Goal: Task Accomplishment & Management: Use online tool/utility

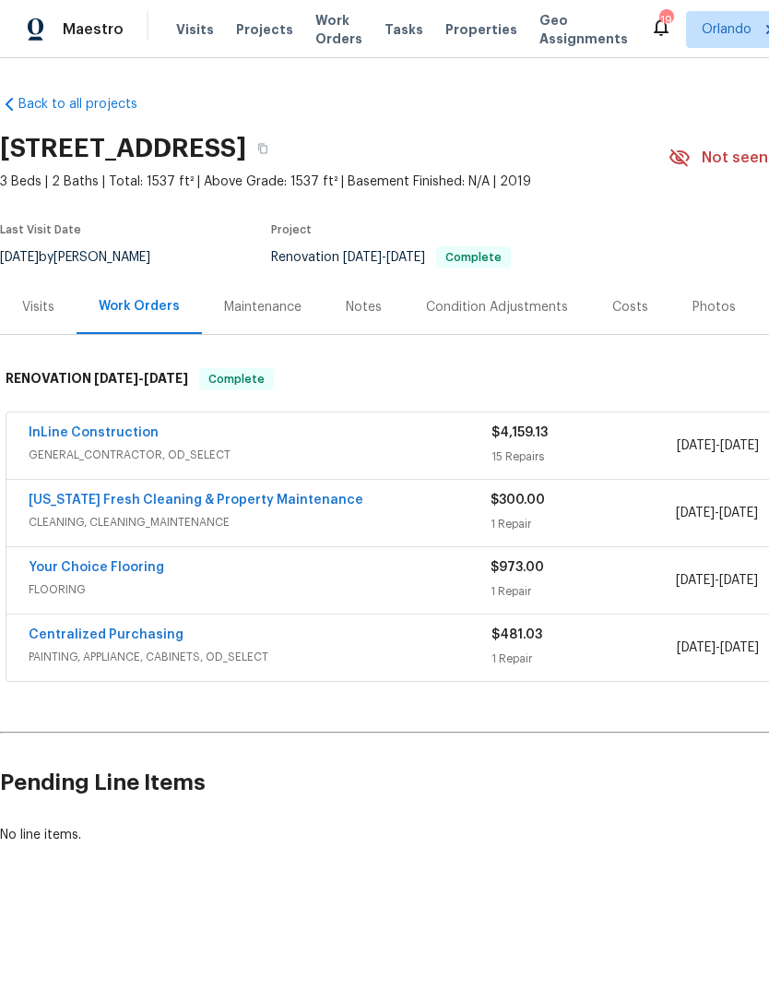
click at [720, 304] on div "Photos" at bounding box center [714, 307] width 43 height 18
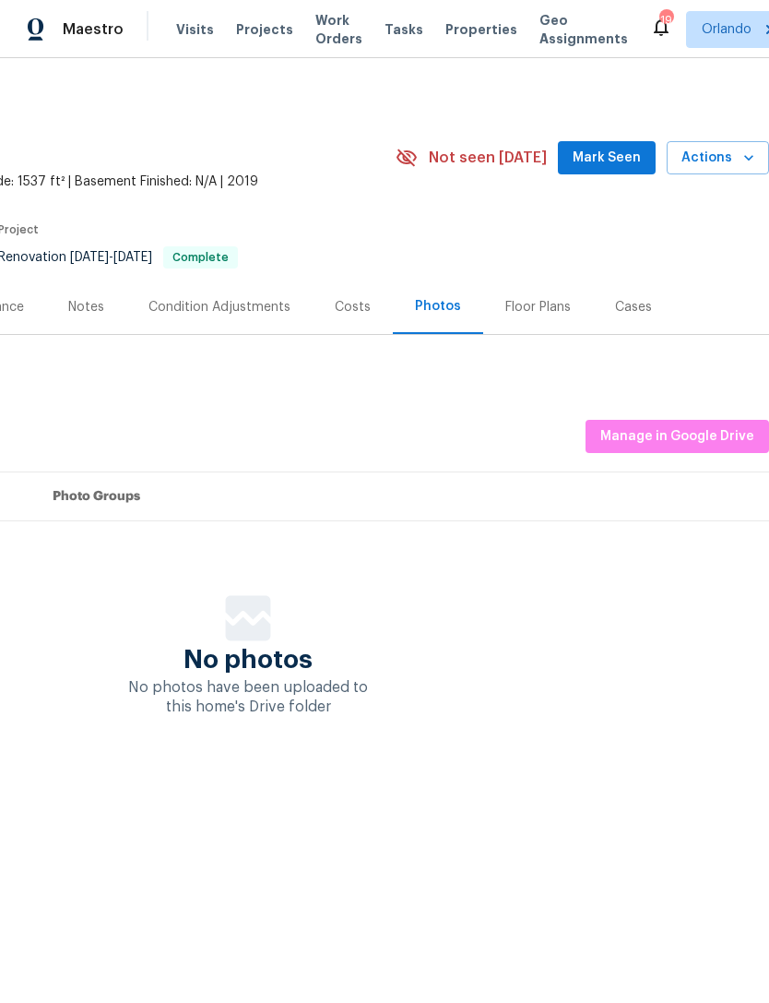
scroll to position [0, 273]
click at [695, 437] on span "Manage in Google Drive" at bounding box center [678, 436] width 154 height 23
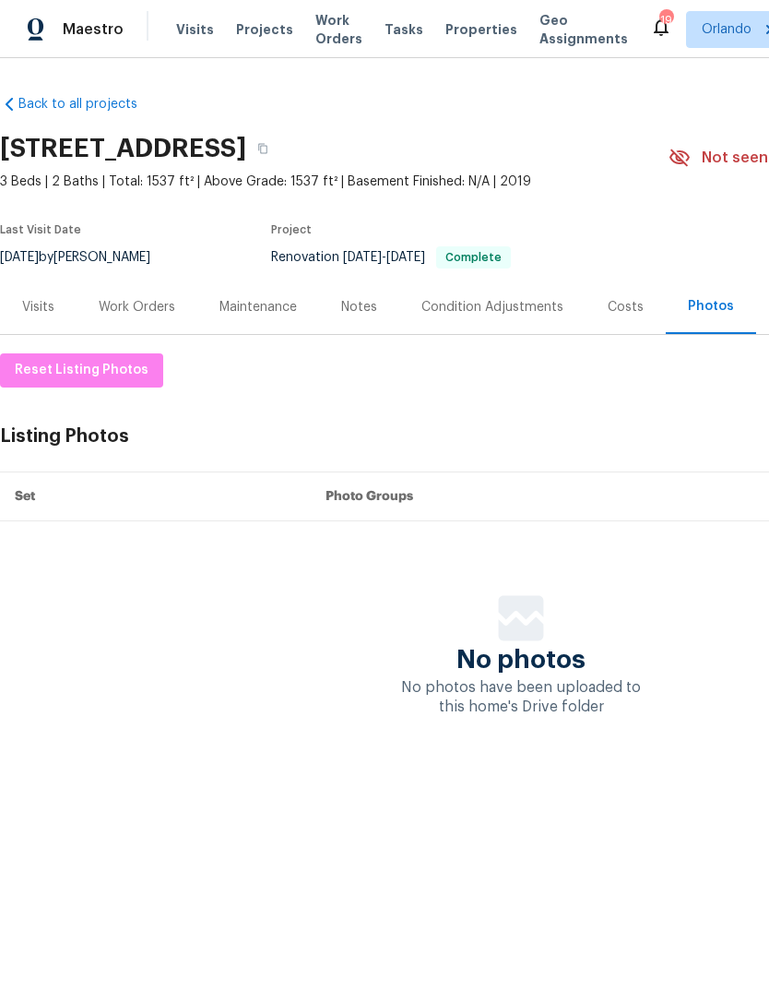
scroll to position [0, 0]
click at [325, 37] on span "Work Orders" at bounding box center [338, 29] width 47 height 37
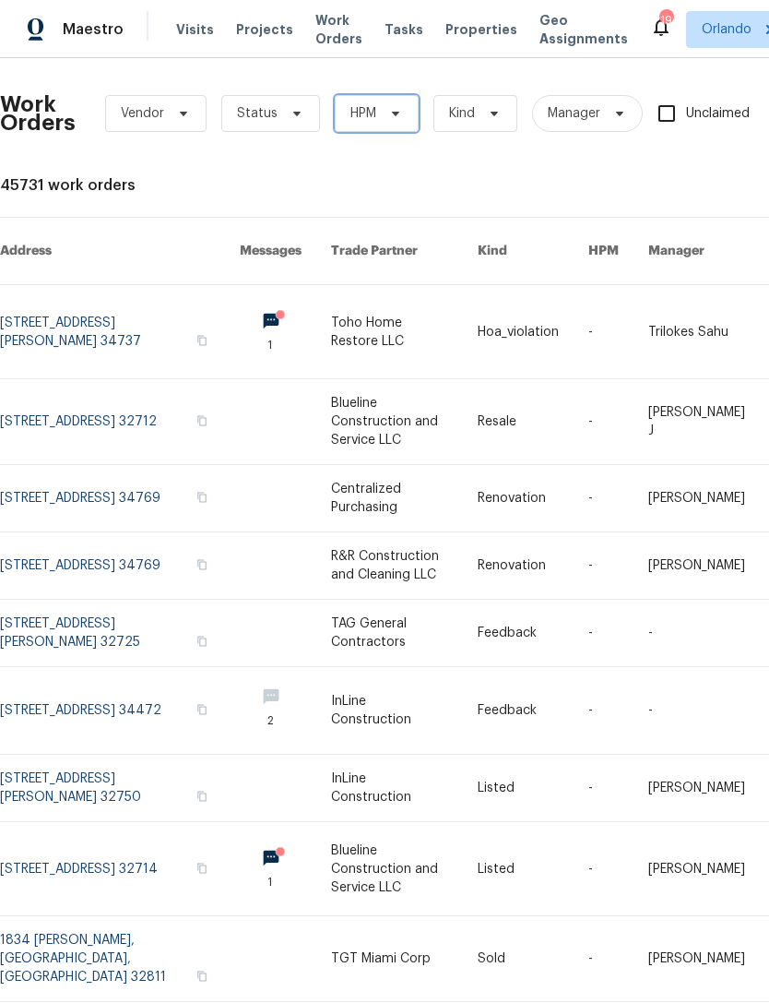
click at [396, 114] on icon at bounding box center [395, 114] width 7 height 5
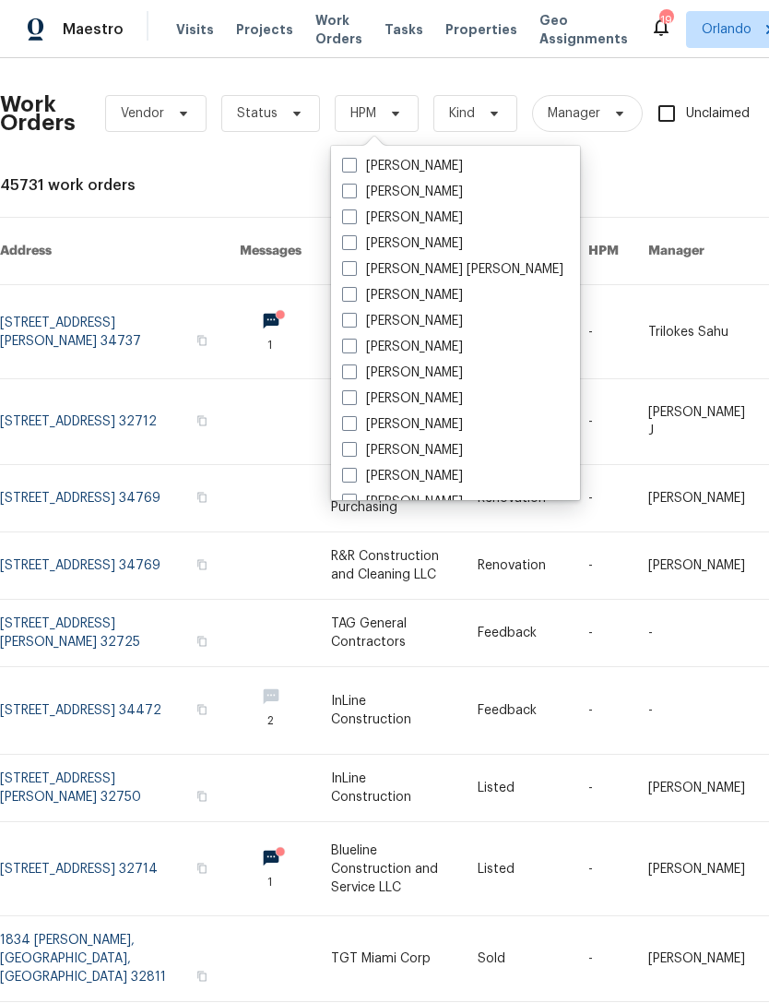
click at [351, 214] on span at bounding box center [349, 216] width 15 height 15
click at [351, 214] on input "[PERSON_NAME]" at bounding box center [348, 214] width 12 height 12
checkbox input "true"
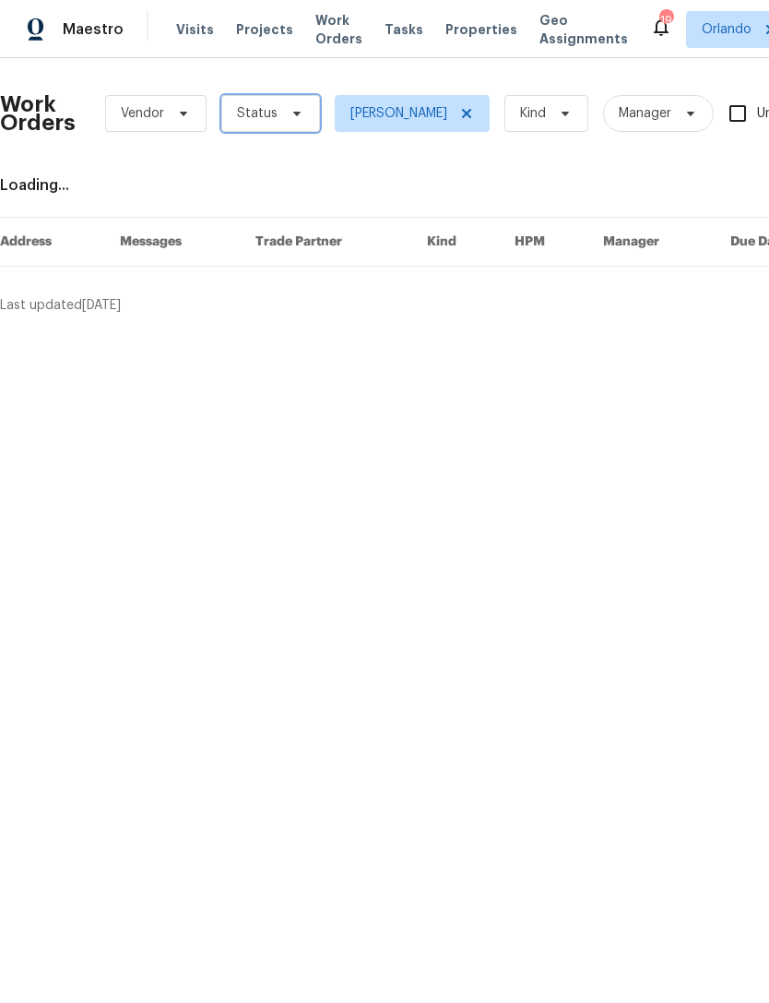
click at [290, 113] on icon at bounding box center [297, 113] width 15 height 15
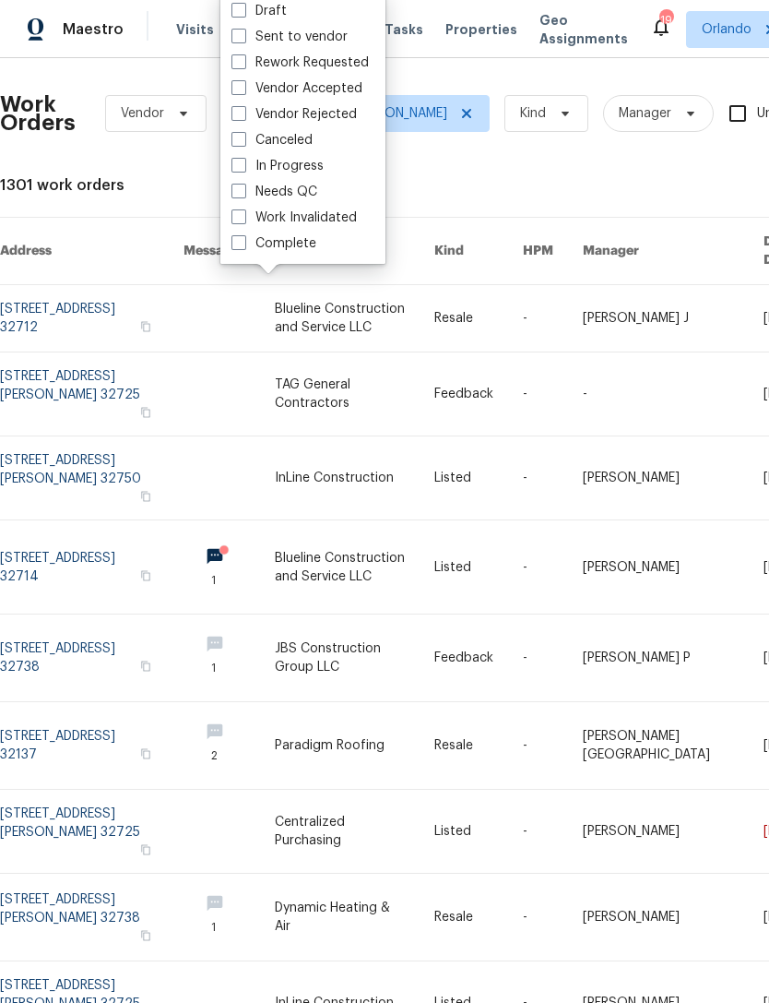
click at [237, 184] on span at bounding box center [239, 191] width 15 height 15
click at [237, 184] on input "Needs QC" at bounding box center [238, 189] width 12 height 12
checkbox input "true"
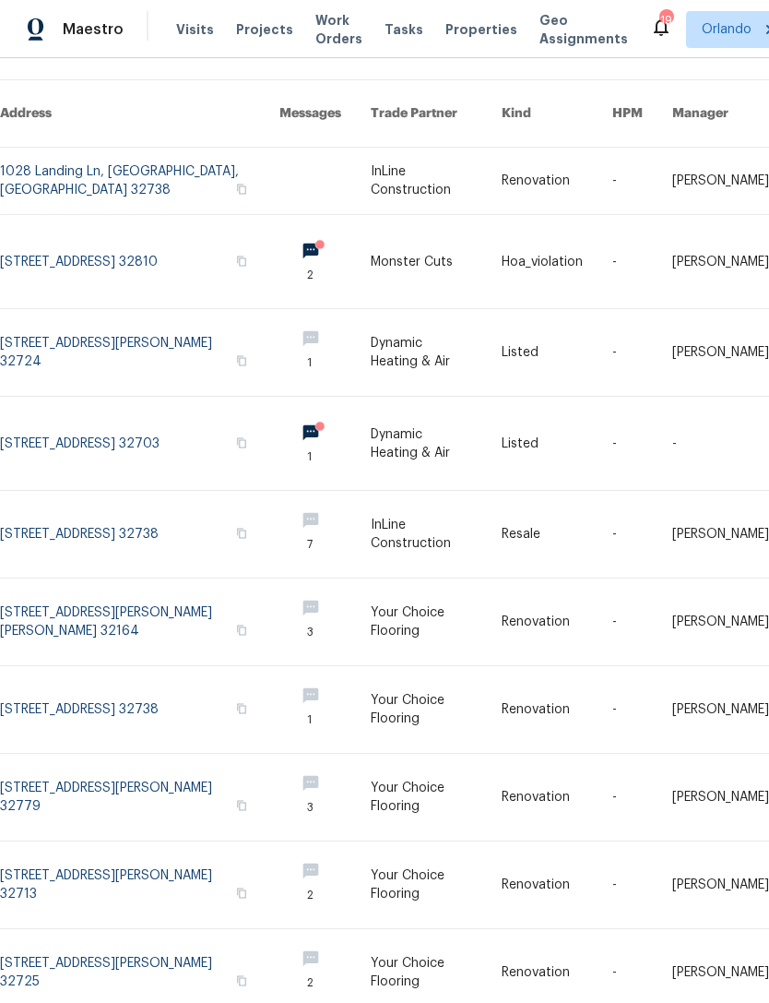
scroll to position [137, 0]
click at [401, 966] on link at bounding box center [436, 973] width 131 height 87
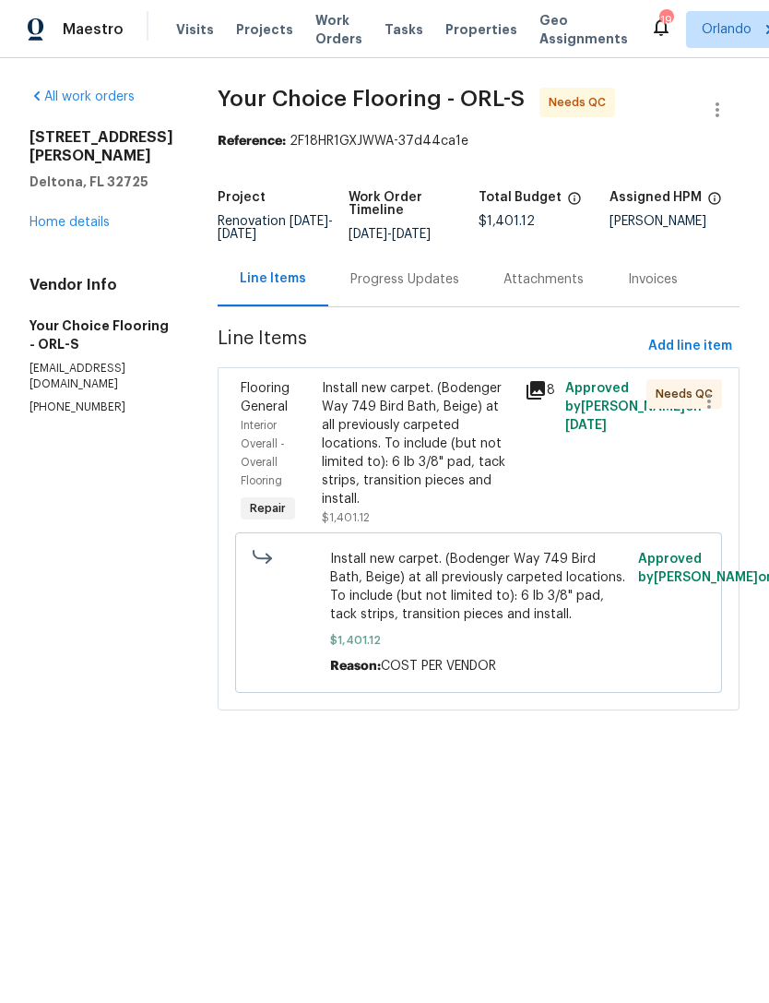
click at [448, 480] on div "Install new carpet. (Bodenger Way 749 Bird Bath, Beige) at all previously carpe…" at bounding box center [418, 443] width 192 height 129
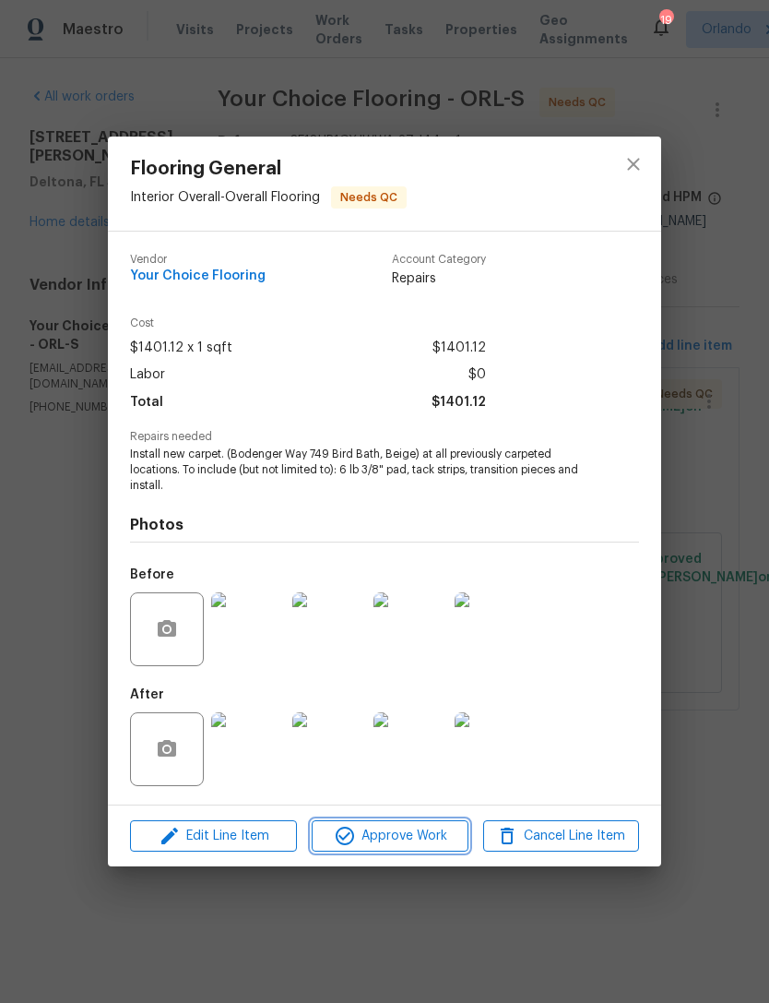
click at [428, 836] on span "Approve Work" at bounding box center [389, 836] width 145 height 23
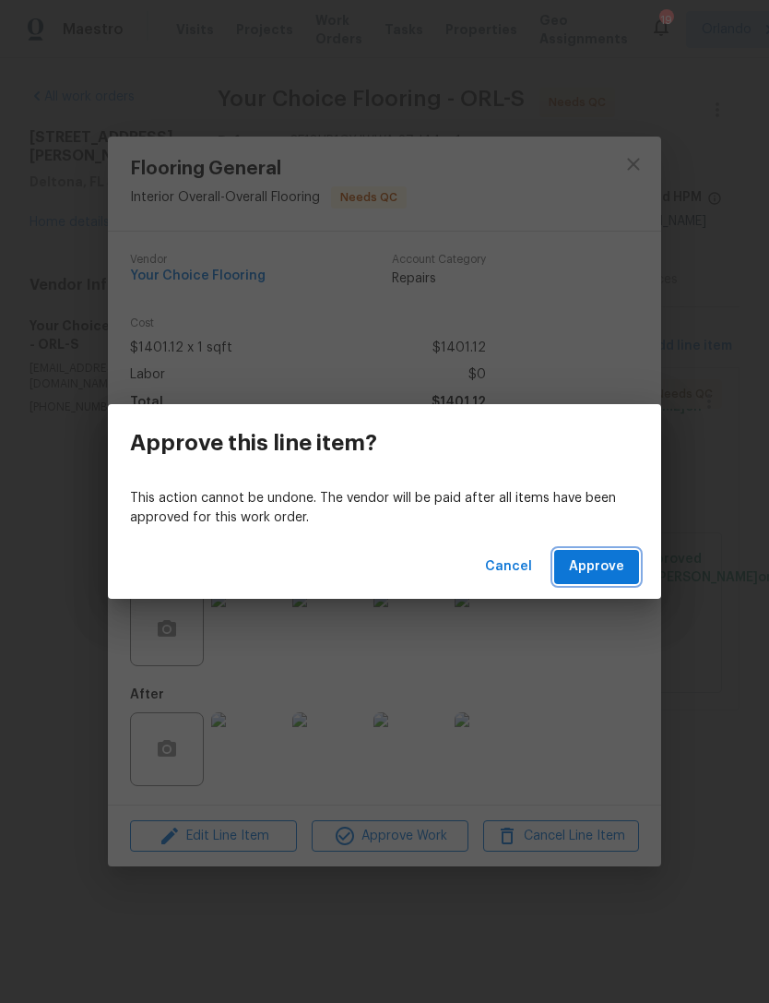
click at [604, 565] on span "Approve" at bounding box center [596, 566] width 55 height 23
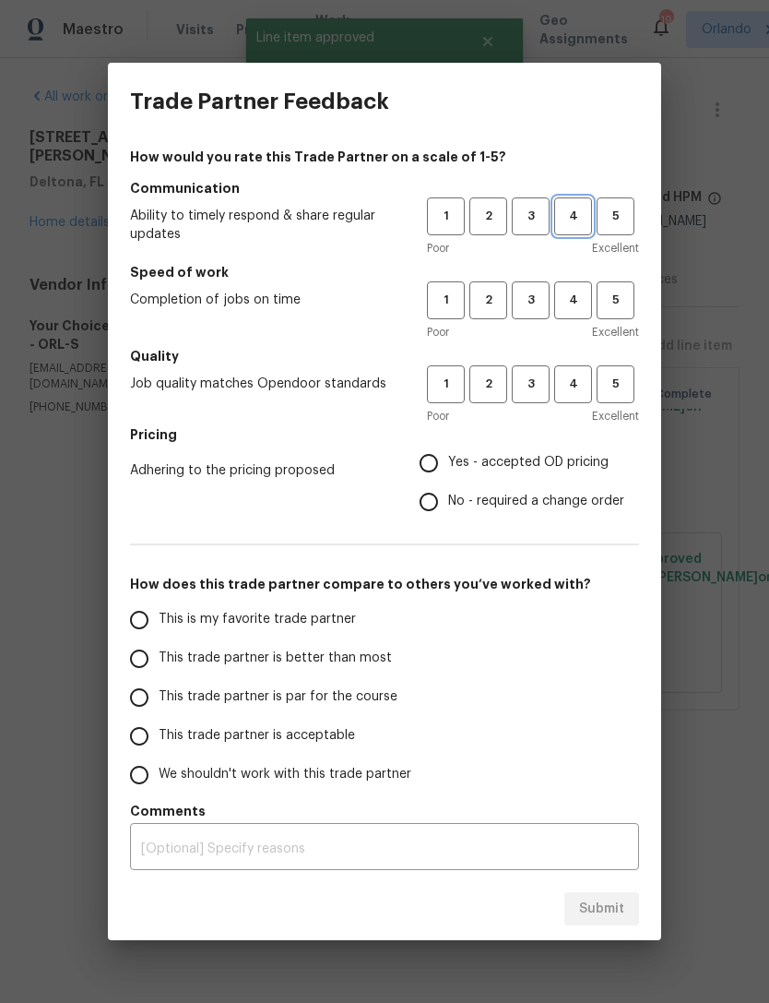
click at [570, 225] on span "4" at bounding box center [573, 216] width 34 height 21
click at [580, 300] on span "4" at bounding box center [573, 300] width 34 height 21
click at [584, 385] on span "4" at bounding box center [573, 384] width 34 height 21
click at [553, 467] on span "Yes - accepted OD pricing" at bounding box center [528, 462] width 161 height 19
click at [448, 467] on input "Yes - accepted OD pricing" at bounding box center [429, 463] width 39 height 39
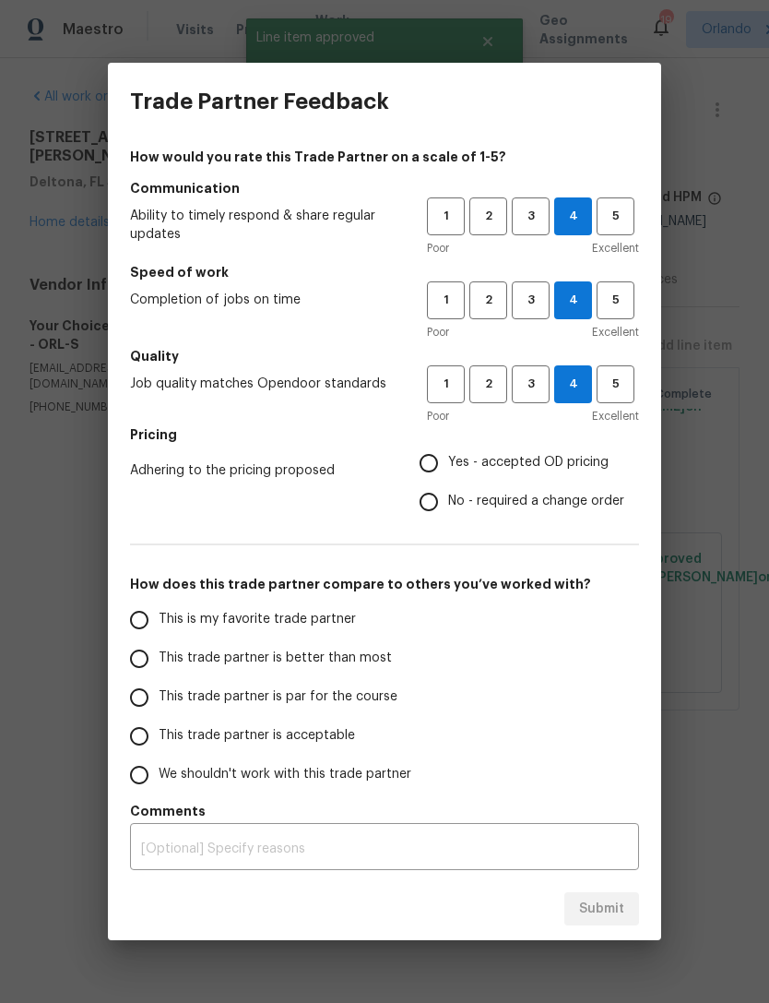
radio input "true"
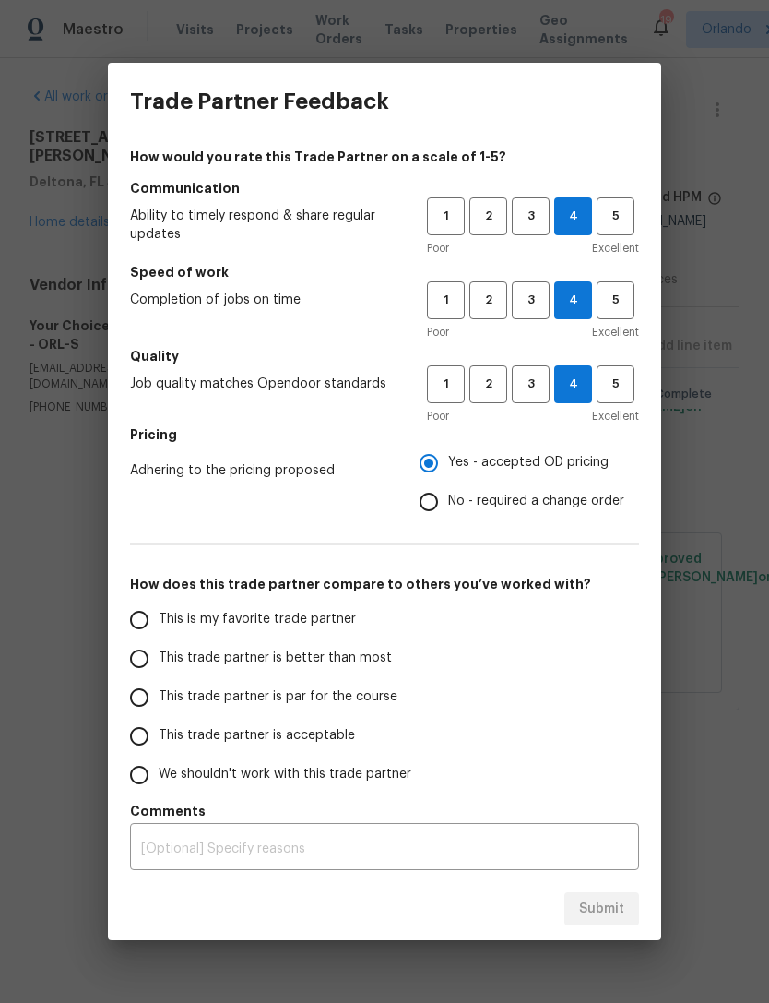
click at [148, 691] on input "This trade partner is par for the course" at bounding box center [139, 697] width 39 height 39
radio input "false"
click at [139, 656] on input "This trade partner is better than most" at bounding box center [139, 658] width 39 height 39
click at [612, 908] on span "Submit" at bounding box center [601, 909] width 45 height 23
radio input "true"
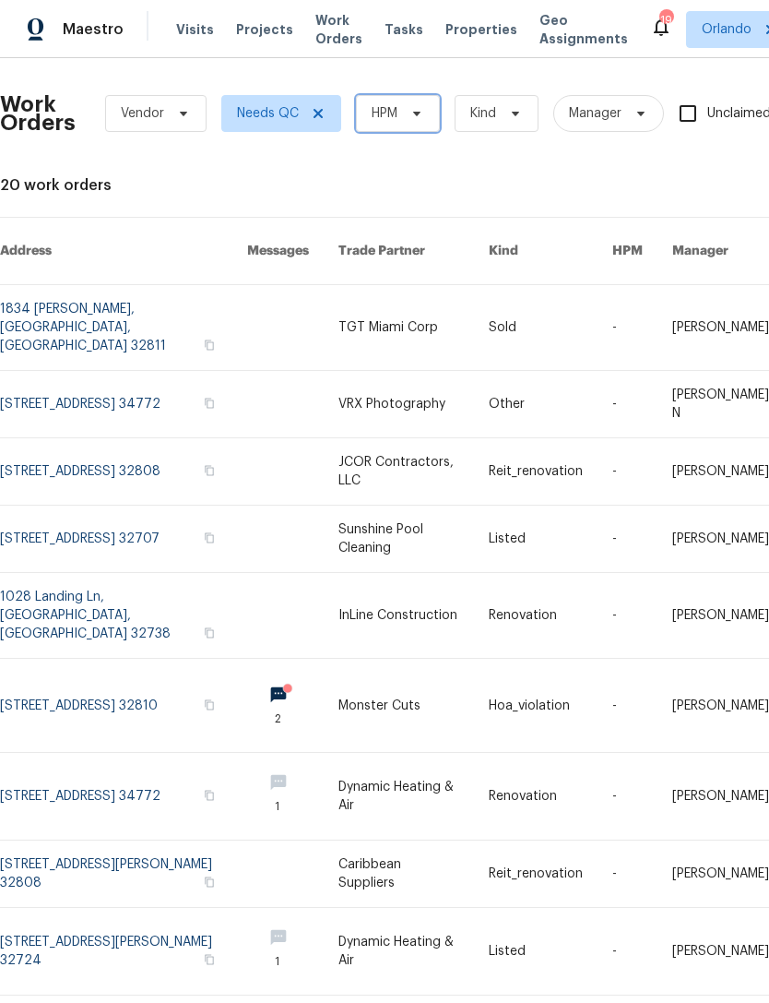
click at [415, 119] on icon at bounding box center [417, 113] width 15 height 15
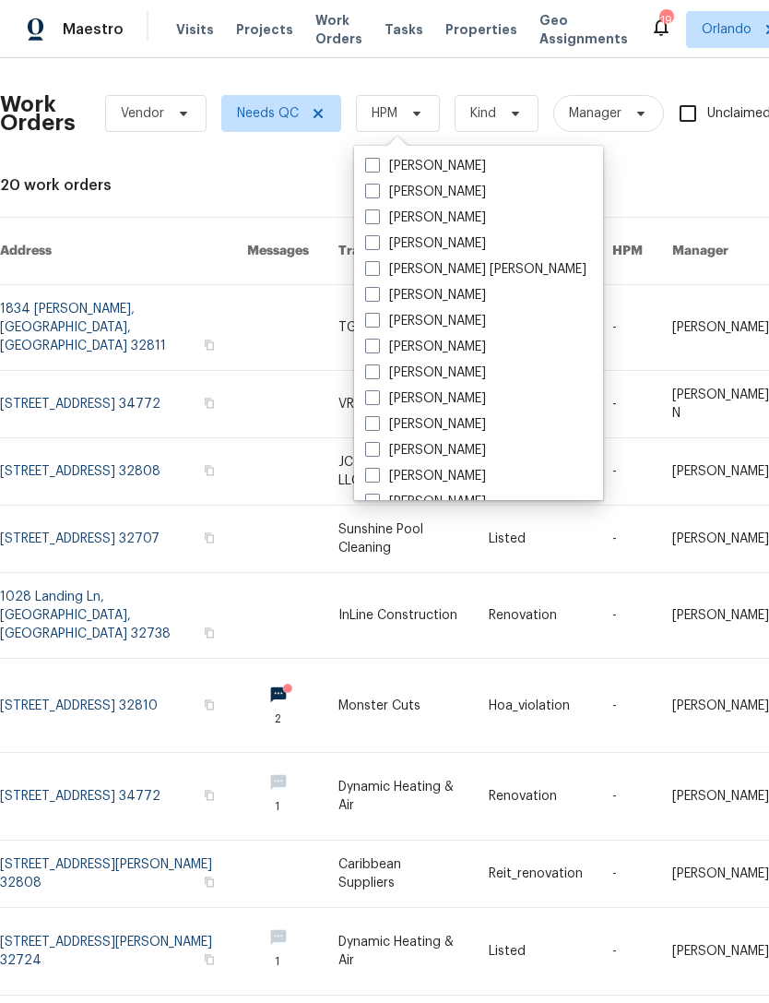
click at [377, 219] on span at bounding box center [372, 216] width 15 height 15
click at [377, 219] on input "[PERSON_NAME]" at bounding box center [371, 214] width 12 height 12
checkbox input "true"
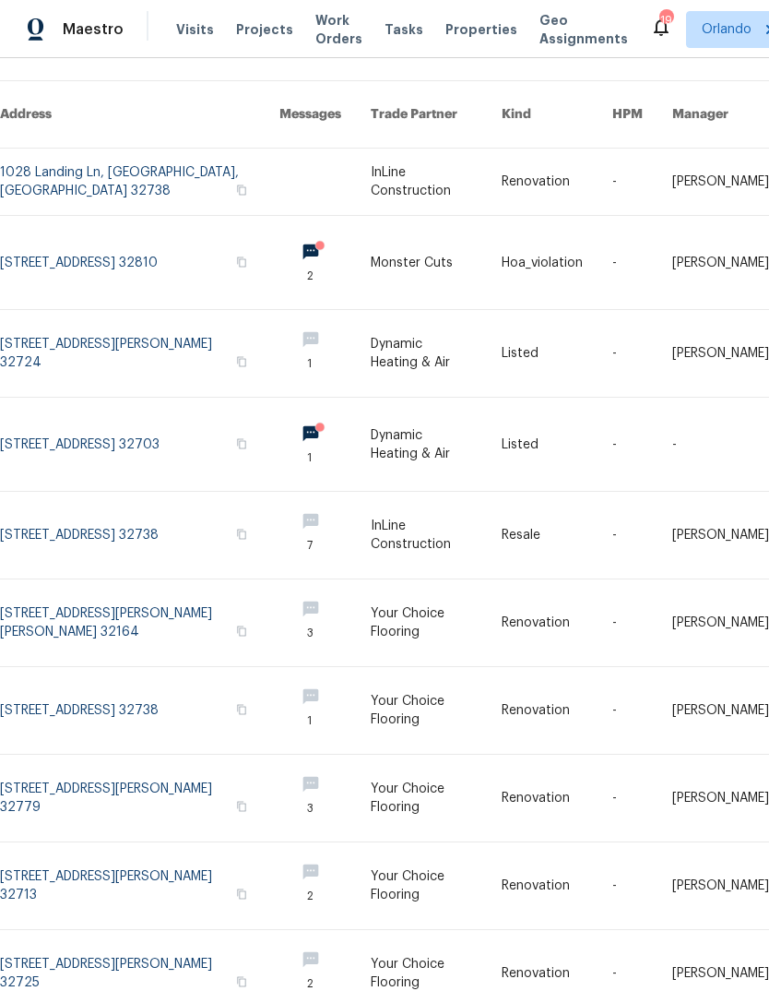
scroll to position [137, 0]
click at [426, 351] on link at bounding box center [436, 353] width 131 height 87
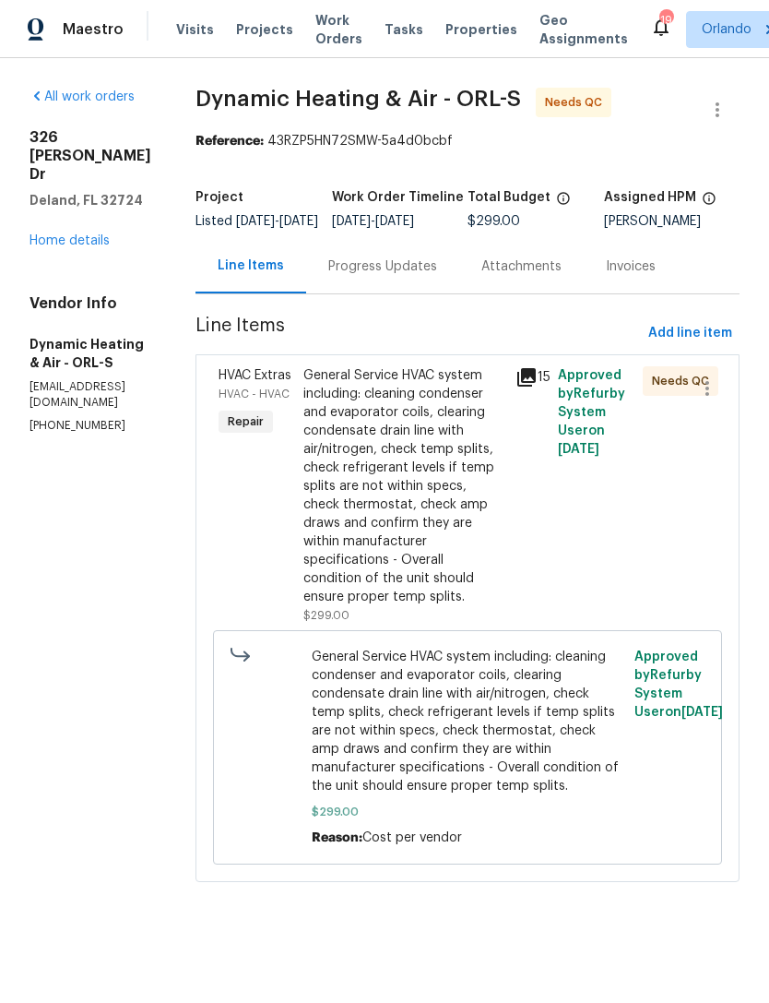
click at [466, 529] on div "General Service HVAC system including: cleaning condenser and evaporator coils,…" at bounding box center [403, 486] width 201 height 240
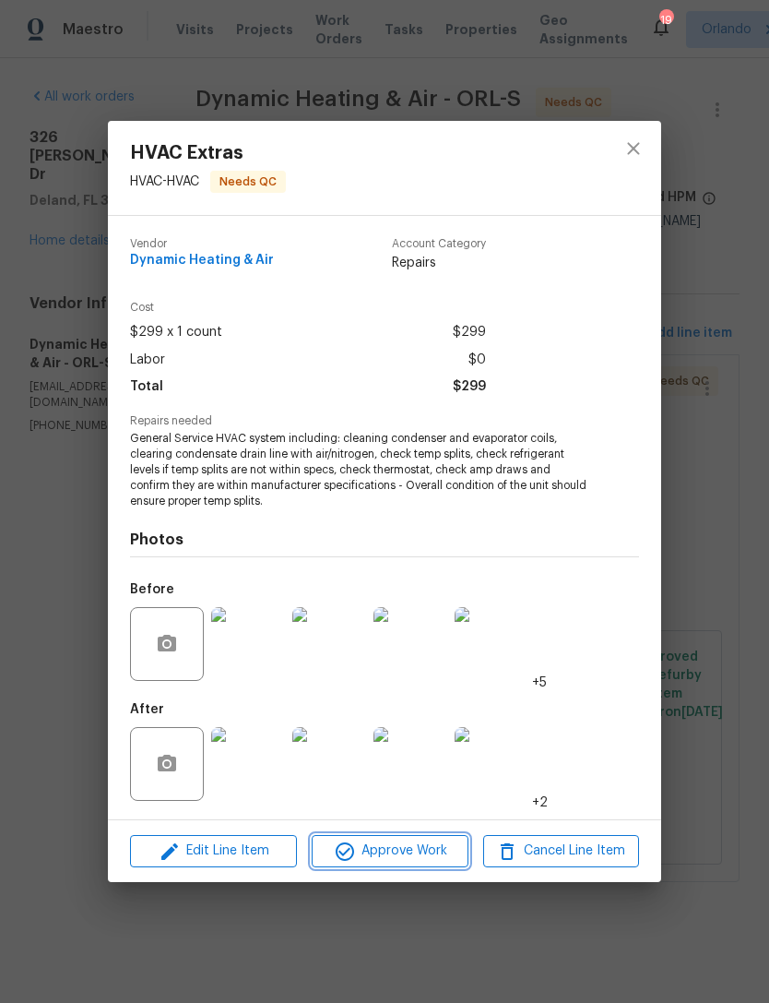
click at [421, 856] on span "Approve Work" at bounding box center [389, 850] width 145 height 23
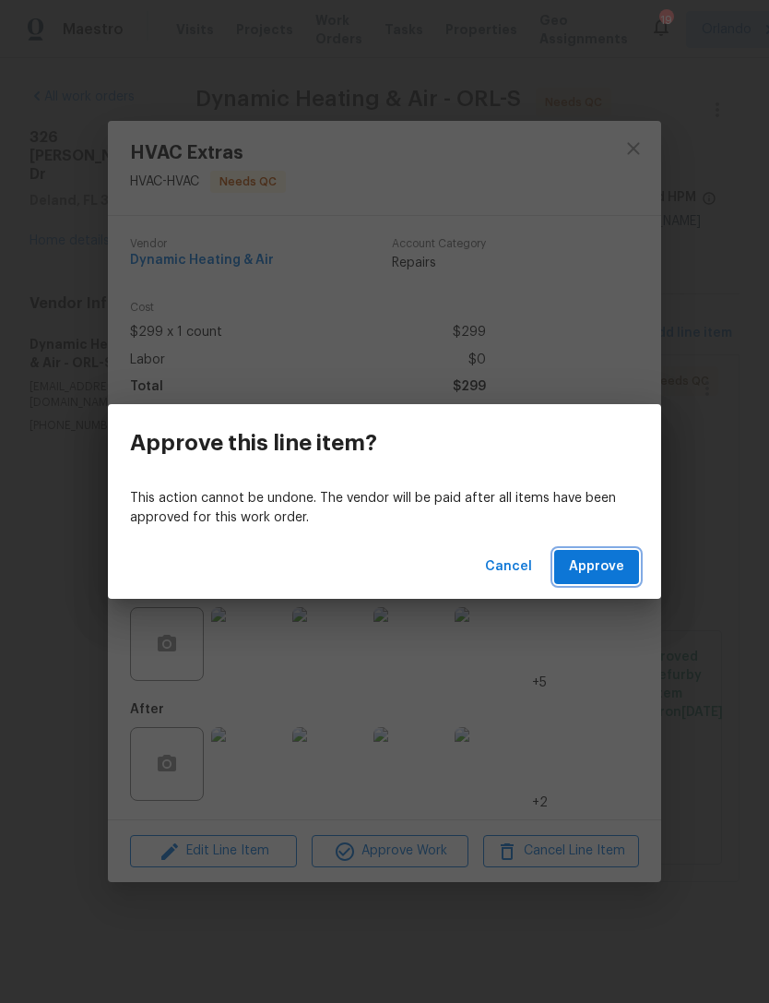
click at [613, 572] on span "Approve" at bounding box center [596, 566] width 55 height 23
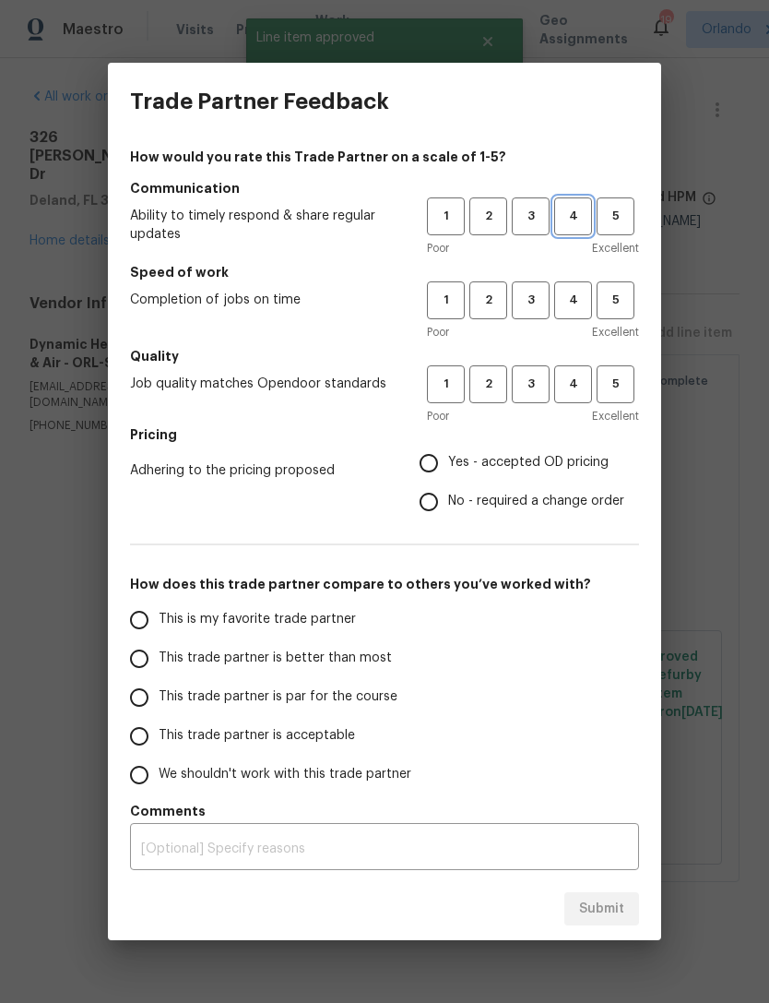
click at [567, 226] on span "4" at bounding box center [573, 216] width 34 height 21
click at [580, 299] on span "4" at bounding box center [573, 300] width 34 height 21
click at [581, 373] on button "4" at bounding box center [573, 384] width 38 height 38
click at [577, 462] on span "Yes - accepted OD pricing" at bounding box center [528, 462] width 161 height 19
click at [448, 462] on input "Yes - accepted OD pricing" at bounding box center [429, 463] width 39 height 39
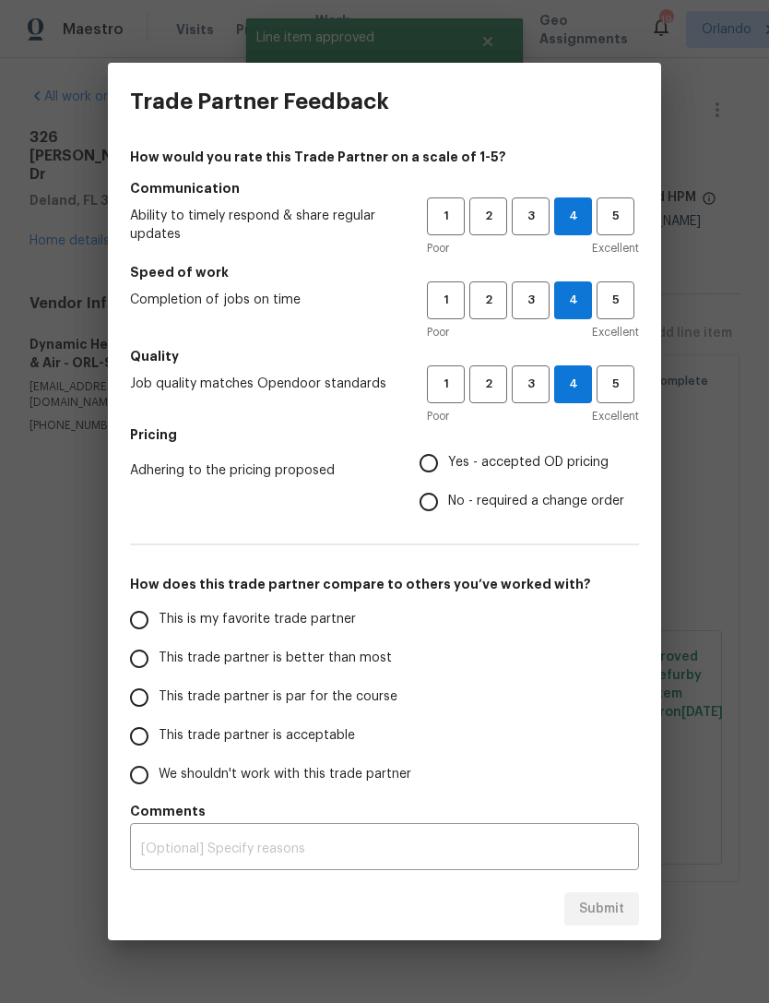
radio input "true"
click at [577, 503] on span "No - required a change order" at bounding box center [536, 501] width 176 height 19
click at [448, 503] on input "No - required a change order" at bounding box center [429, 501] width 39 height 39
radio input "true"
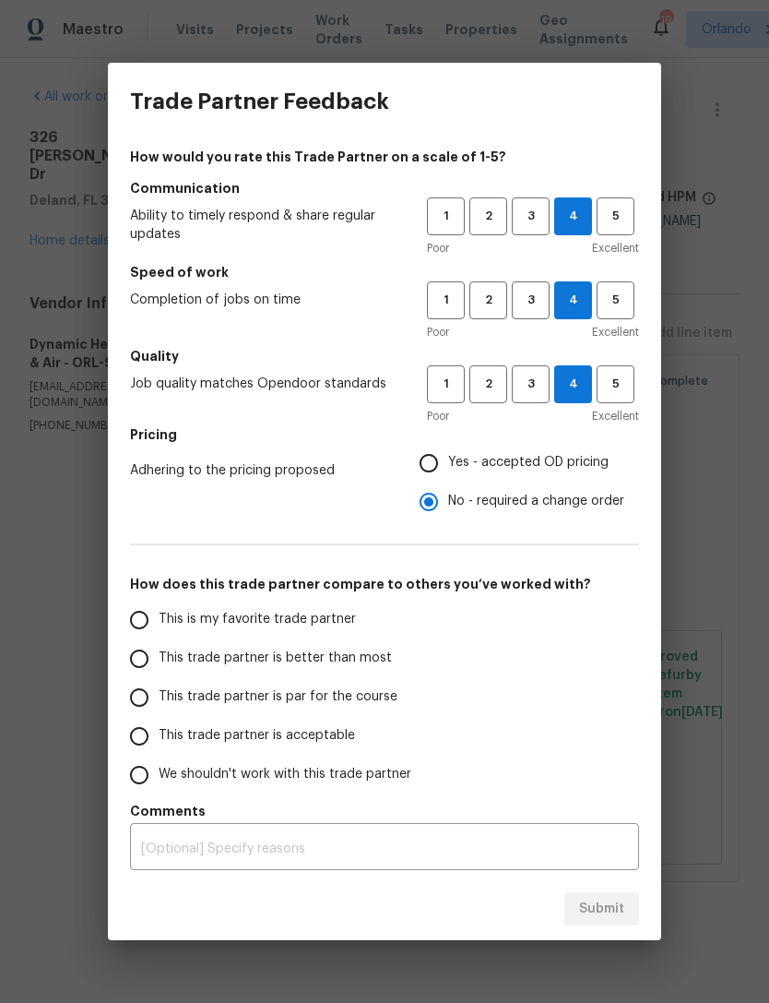
click at [139, 659] on input "This trade partner is better than most" at bounding box center [139, 658] width 39 height 39
click at [619, 904] on span "Submit" at bounding box center [601, 909] width 45 height 23
radio input "true"
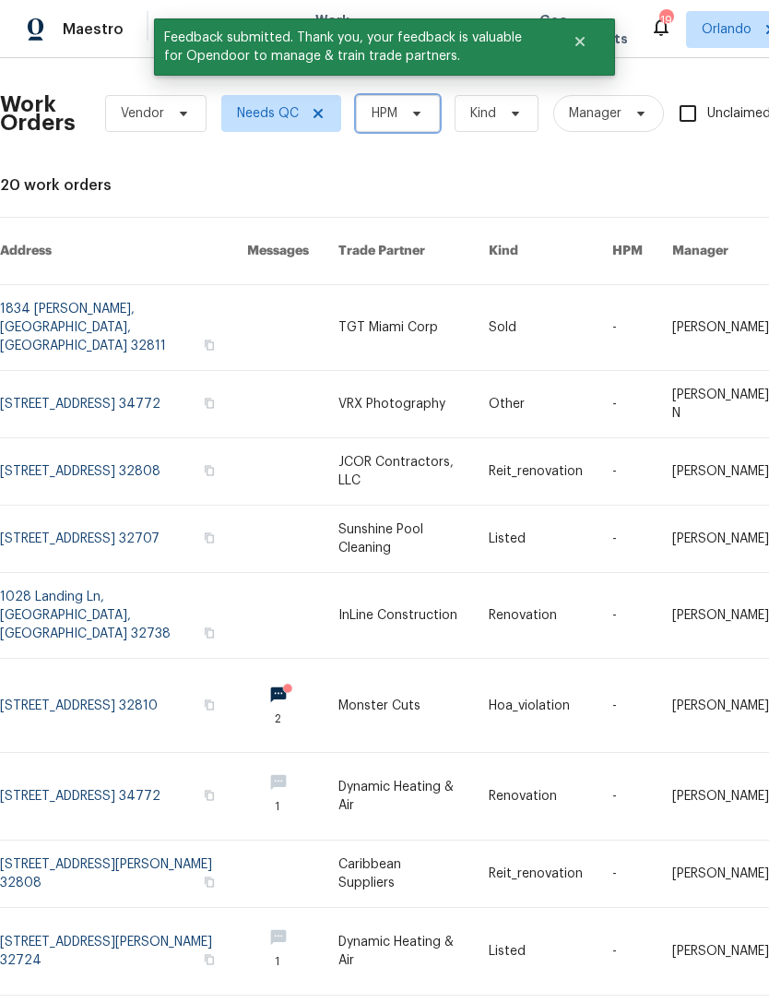
click at [378, 112] on span "HPM" at bounding box center [385, 113] width 26 height 18
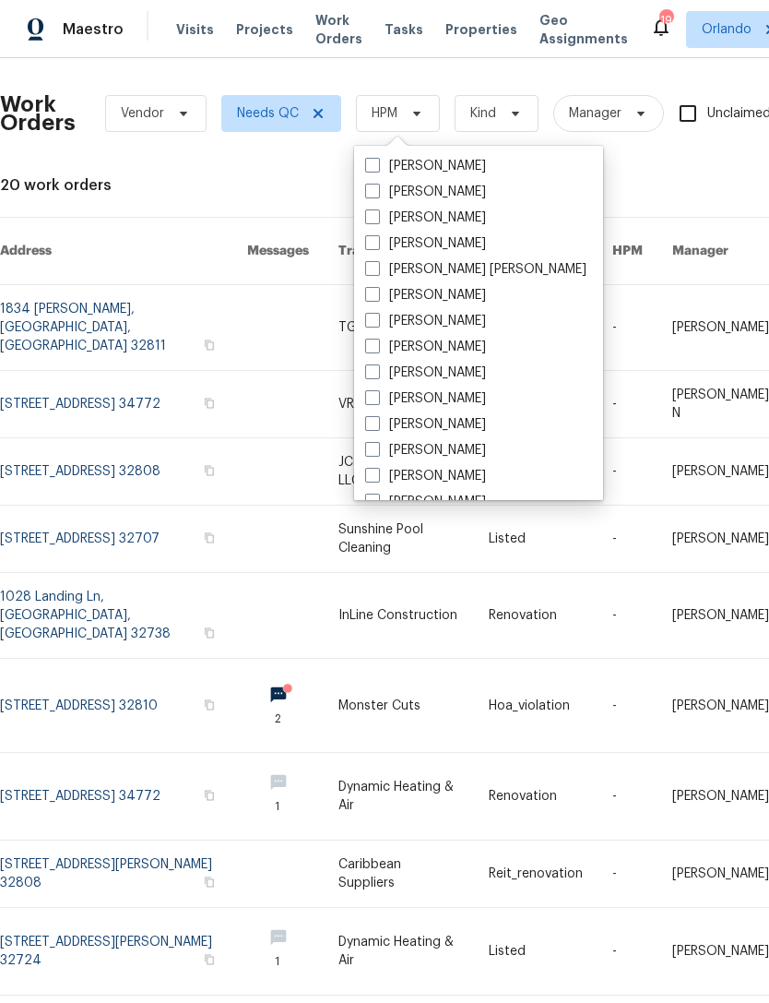
click at [375, 214] on span at bounding box center [372, 216] width 15 height 15
click at [375, 214] on input "[PERSON_NAME]" at bounding box center [371, 214] width 12 height 12
checkbox input "true"
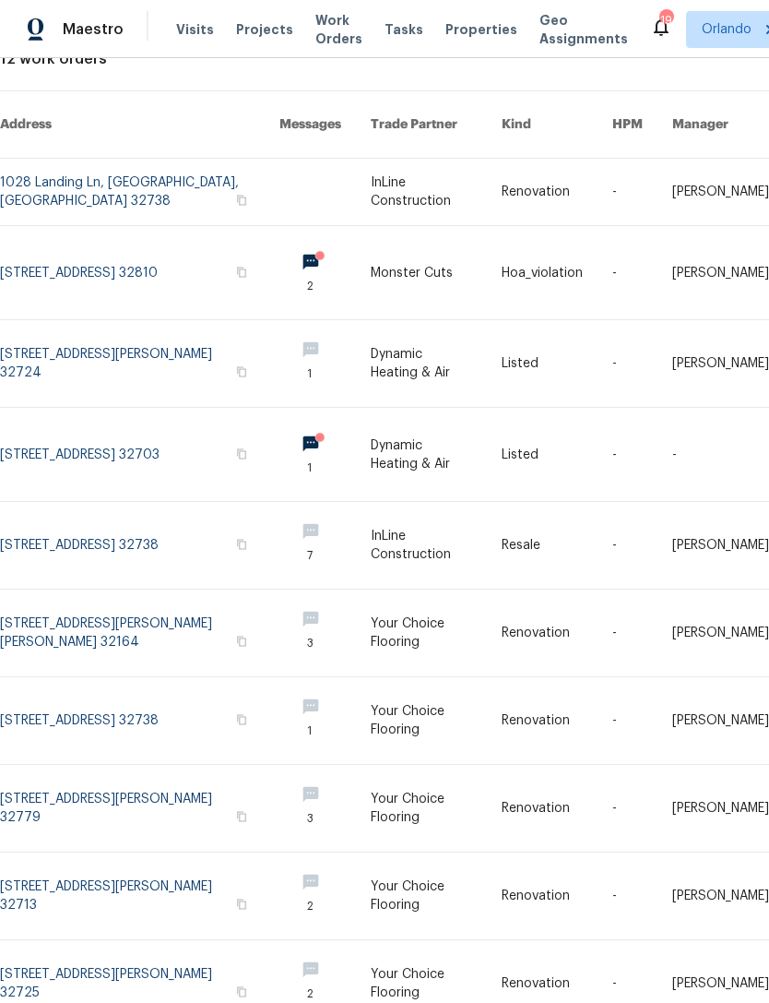
scroll to position [125, 0]
click at [406, 873] on link at bounding box center [436, 896] width 131 height 87
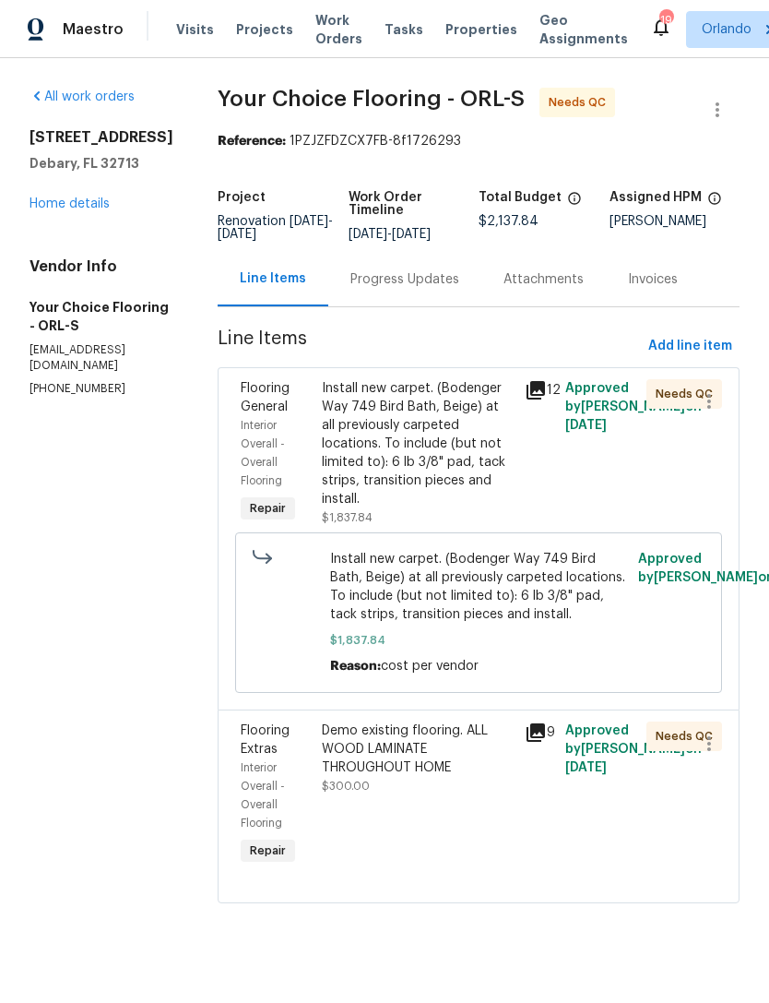
click at [459, 482] on div "Install new carpet. (Bodenger Way 749 Bird Bath, Beige) at all previously carpe…" at bounding box center [418, 443] width 192 height 129
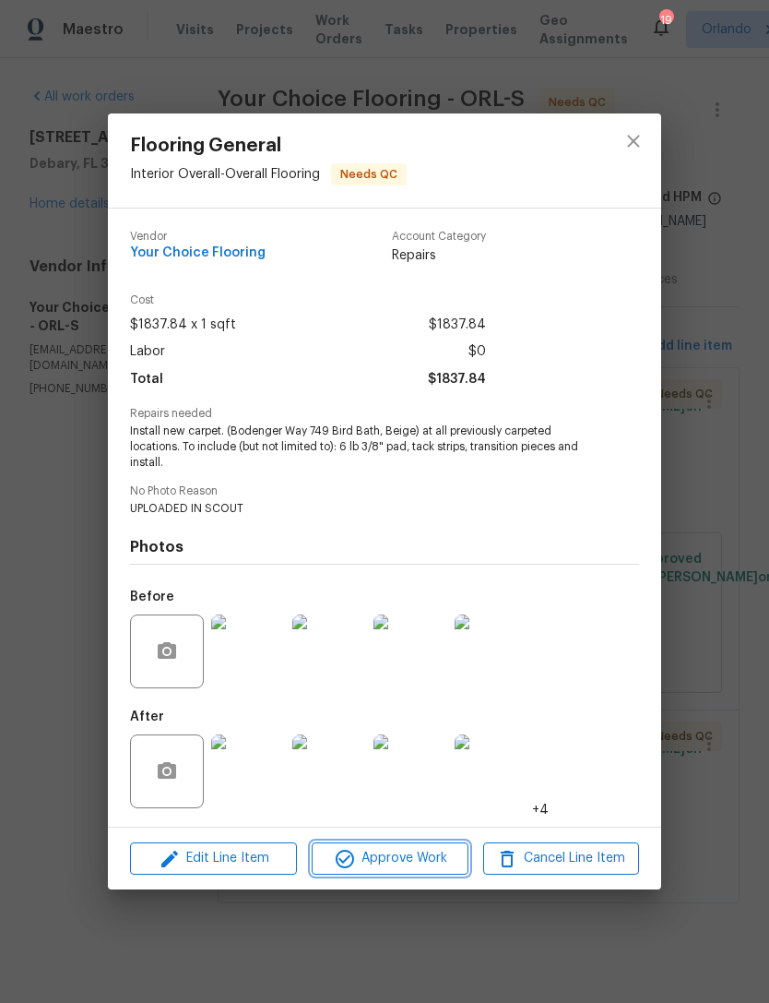
click at [425, 859] on span "Approve Work" at bounding box center [389, 858] width 145 height 23
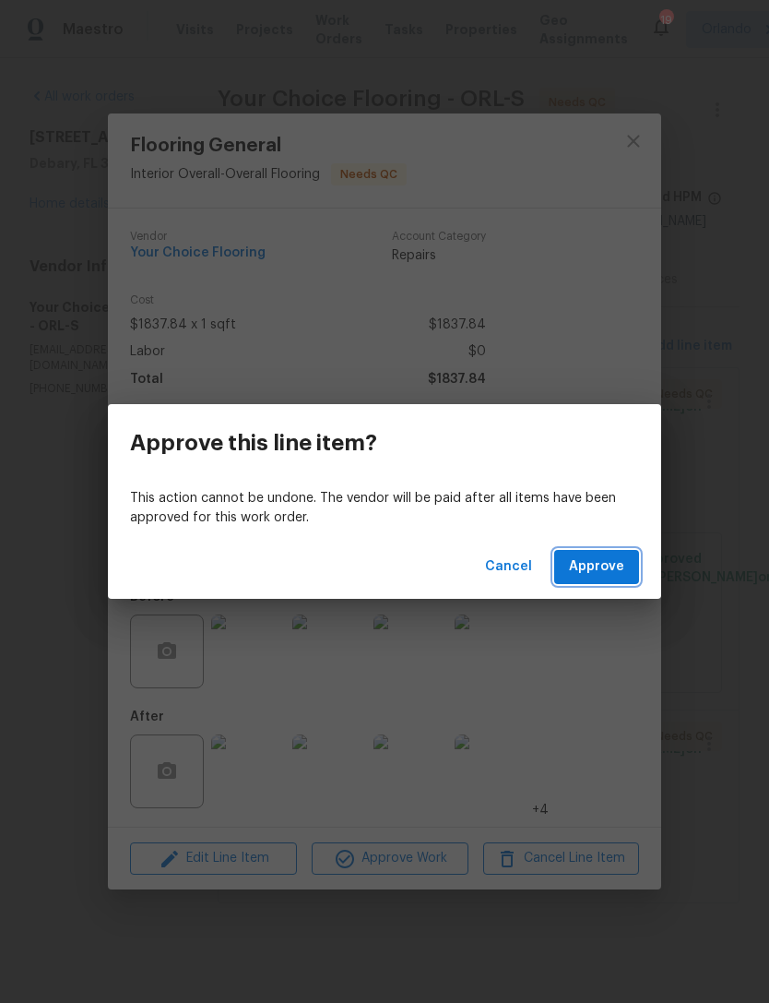
click at [615, 565] on span "Approve" at bounding box center [596, 566] width 55 height 23
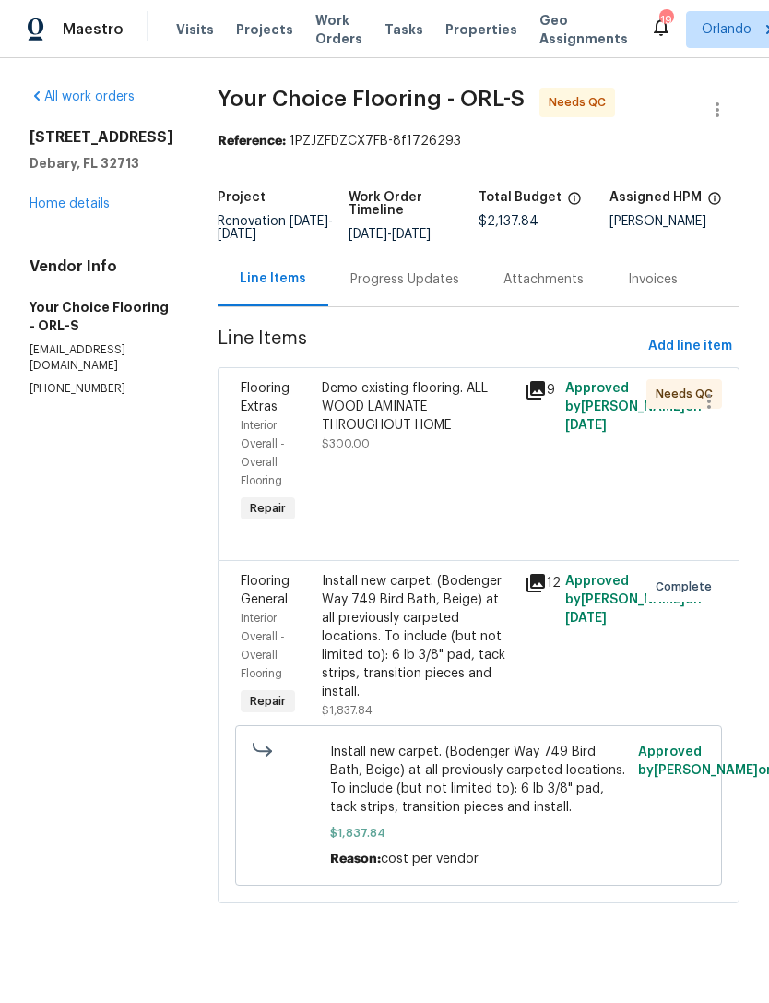
click at [492, 471] on div "Demo existing flooring. ALL WOOD LAMINATE THROUGHOUT HOME $300.00" at bounding box center [417, 453] width 203 height 159
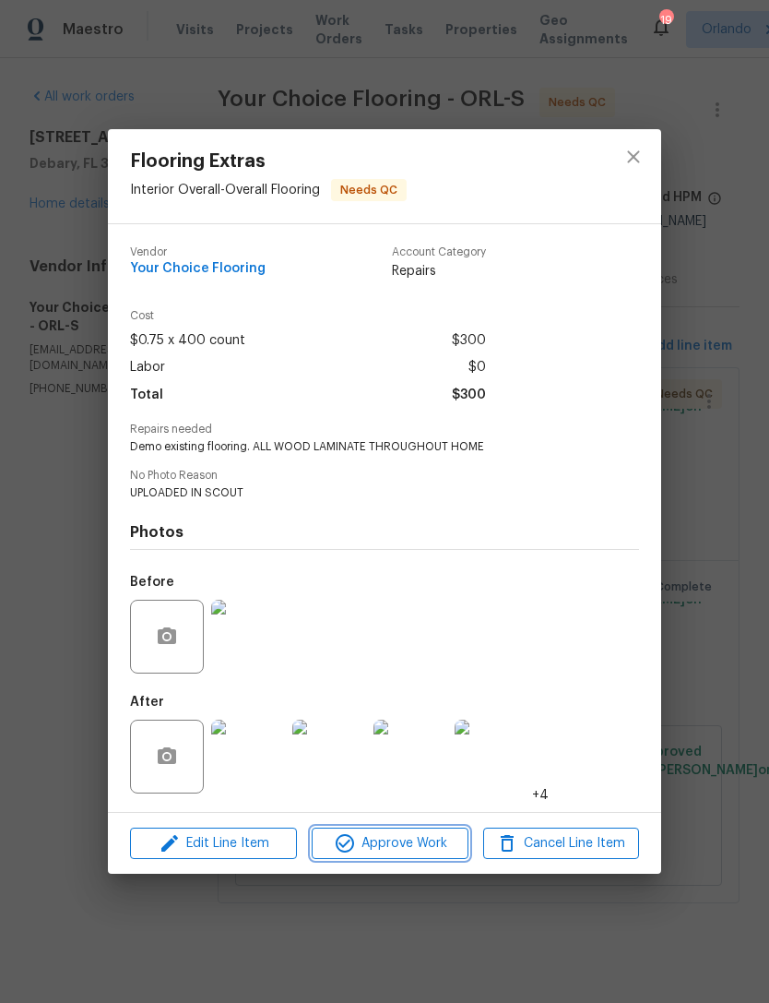
click at [419, 857] on button "Approve Work" at bounding box center [390, 843] width 156 height 32
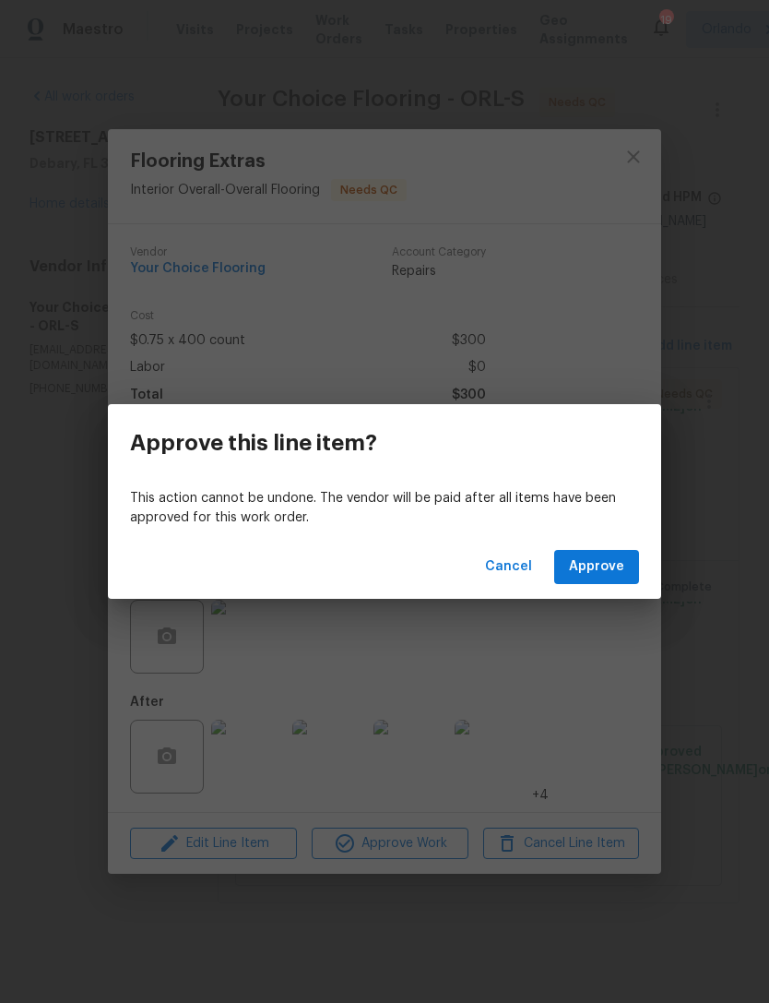
click at [610, 558] on span "Approve" at bounding box center [596, 566] width 55 height 23
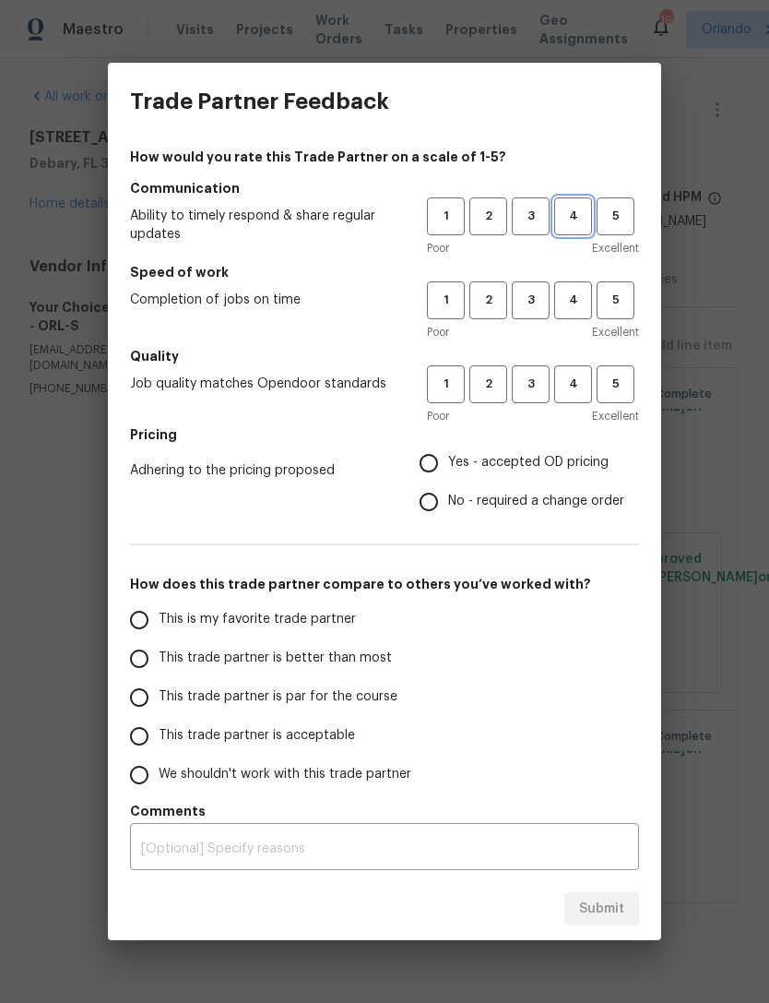
click at [558, 232] on button "4" at bounding box center [573, 216] width 38 height 38
click at [577, 300] on span "4" at bounding box center [573, 300] width 34 height 21
click at [576, 353] on h5 "Quality" at bounding box center [384, 356] width 509 height 18
click at [581, 457] on span "Yes - accepted OD pricing" at bounding box center [528, 462] width 161 height 19
click at [448, 457] on input "Yes - accepted OD pricing" at bounding box center [429, 463] width 39 height 39
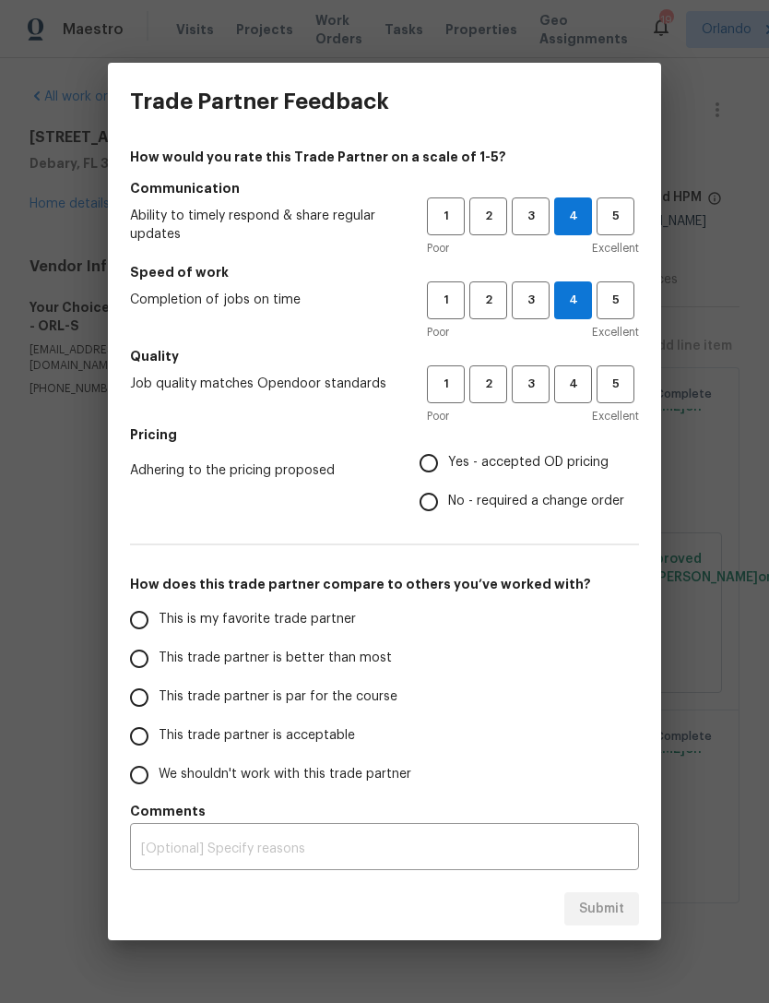
radio input "true"
click at [572, 391] on span "4" at bounding box center [573, 384] width 34 height 21
click at [142, 654] on input "This trade partner is better than most" at bounding box center [139, 658] width 39 height 39
click at [614, 906] on span "Submit" at bounding box center [601, 909] width 45 height 23
radio input "true"
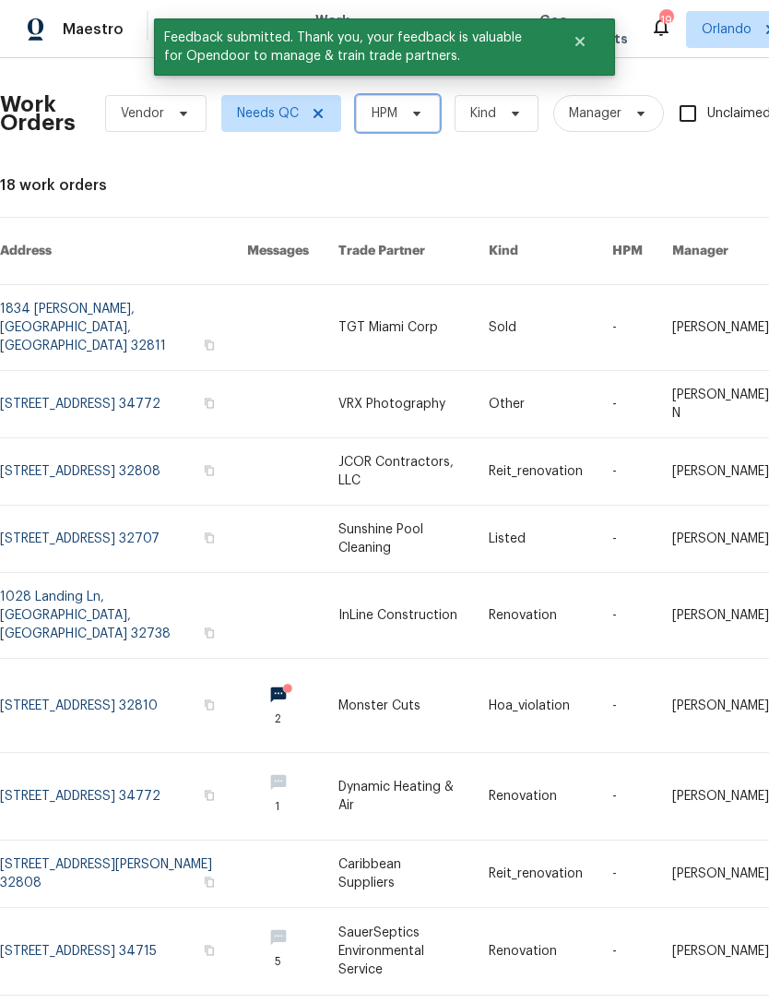
click at [410, 107] on icon at bounding box center [417, 113] width 15 height 15
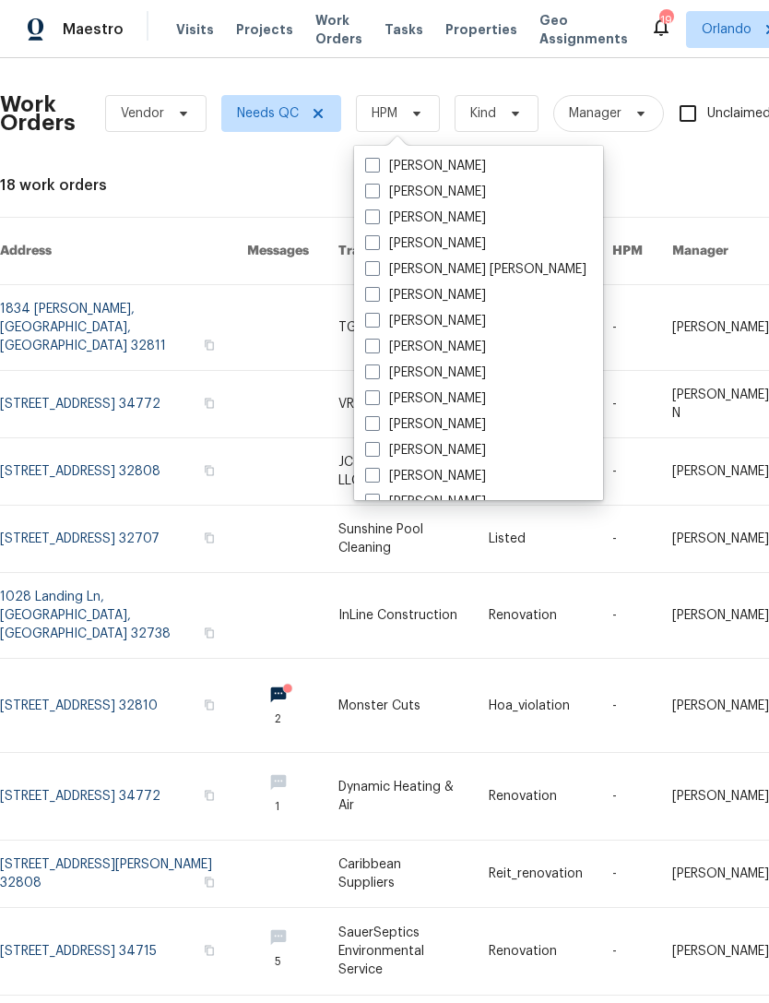
click at [373, 213] on span at bounding box center [372, 216] width 15 height 15
click at [373, 213] on input "[PERSON_NAME]" at bounding box center [371, 214] width 12 height 12
checkbox input "true"
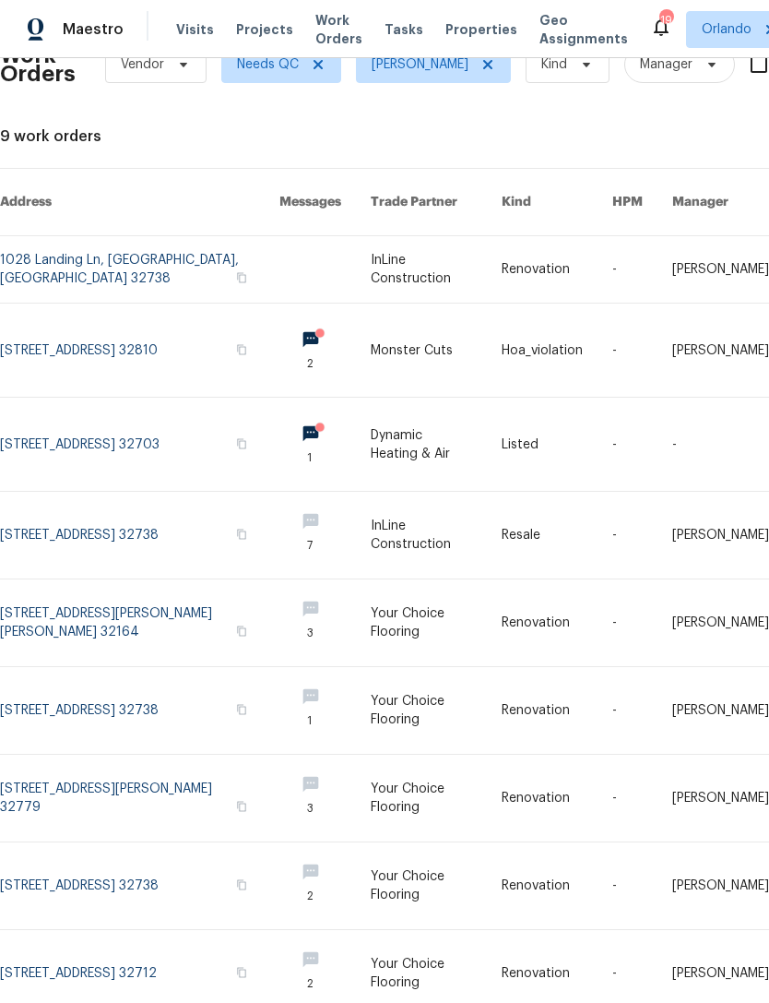
scroll to position [49, 0]
click at [403, 952] on link at bounding box center [436, 973] width 131 height 87
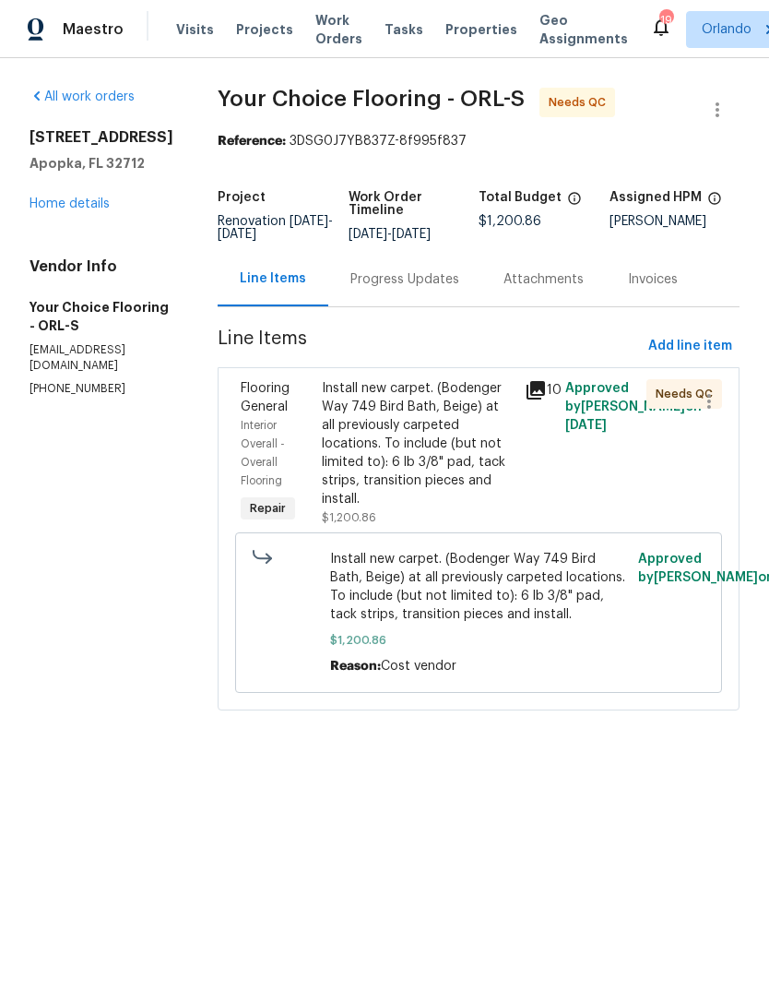
click at [436, 478] on div "Install new carpet. (Bodenger Way 749 Bird Bath, Beige) at all previously carpe…" at bounding box center [418, 443] width 192 height 129
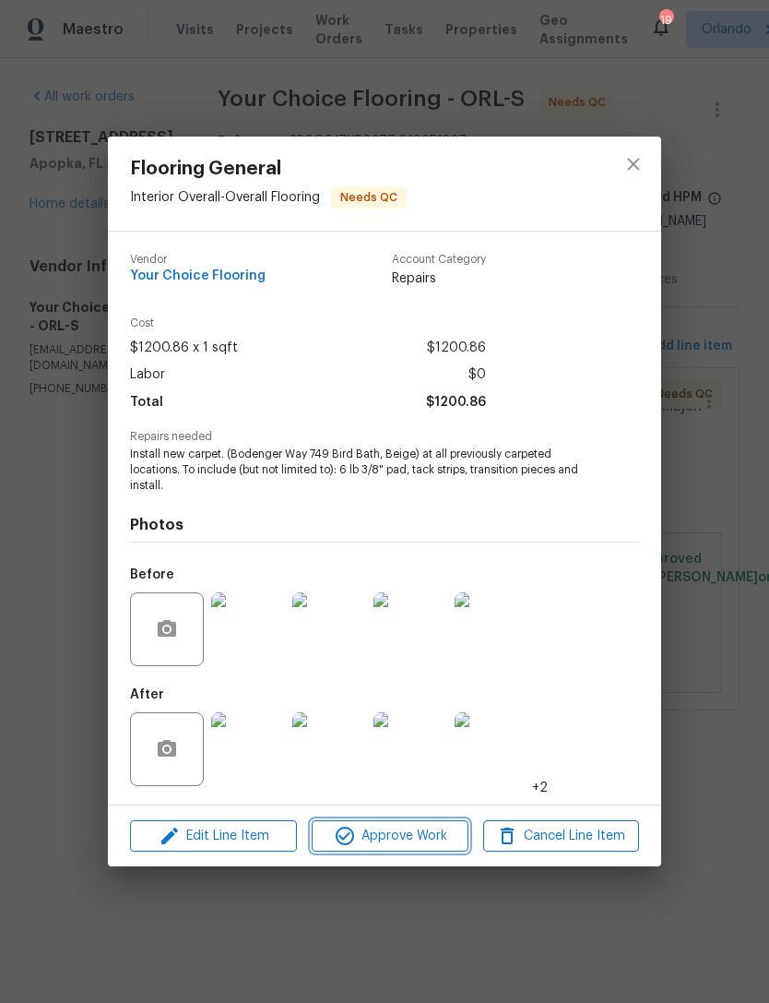
click at [406, 845] on span "Approve Work" at bounding box center [389, 836] width 145 height 23
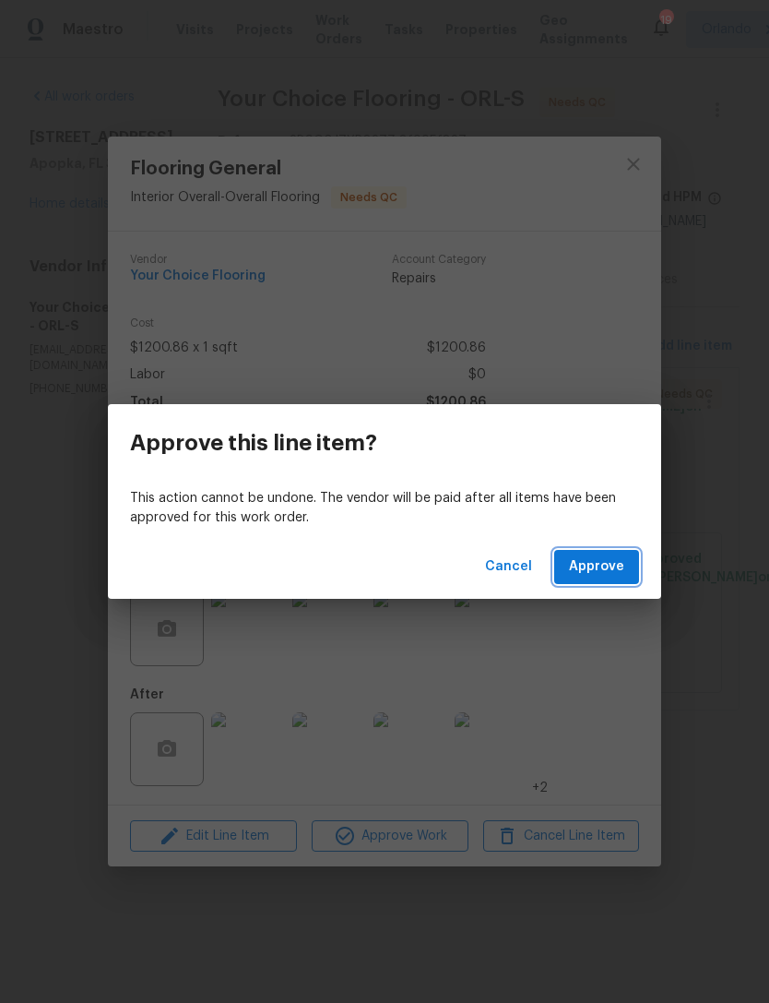
click at [610, 572] on span "Approve" at bounding box center [596, 566] width 55 height 23
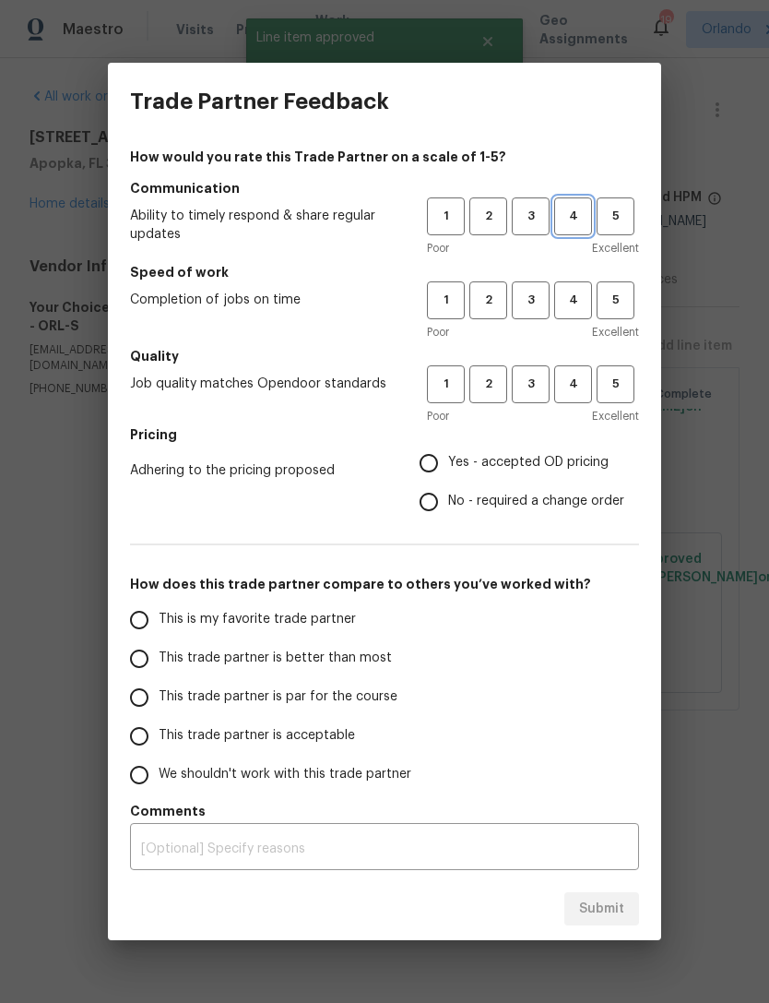
click at [577, 223] on span "4" at bounding box center [573, 216] width 34 height 21
click at [575, 293] on span "4" at bounding box center [573, 300] width 34 height 21
click at [580, 353] on h5 "Quality" at bounding box center [384, 356] width 509 height 18
click at [575, 385] on span "4" at bounding box center [573, 384] width 34 height 21
click at [587, 460] on span "Yes - accepted OD pricing" at bounding box center [528, 462] width 161 height 19
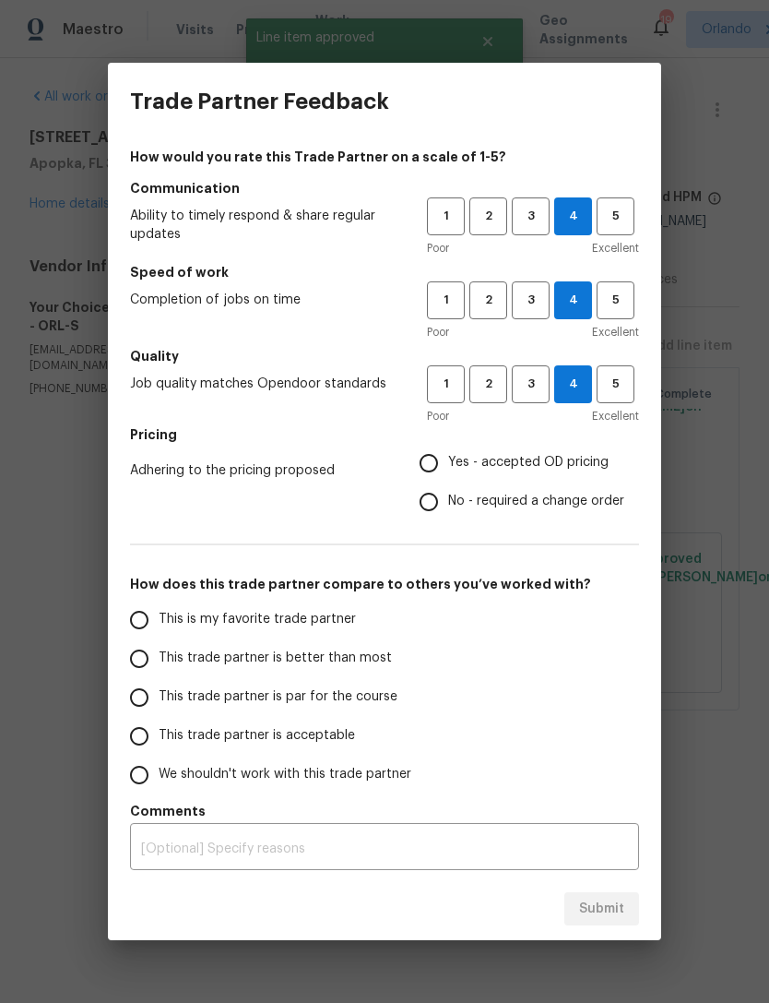
click at [448, 460] on input "Yes - accepted OD pricing" at bounding box center [429, 463] width 39 height 39
radio input "true"
click at [338, 699] on span "This trade partner is par for the course" at bounding box center [278, 696] width 239 height 19
click at [159, 699] on input "This trade partner is par for the course" at bounding box center [139, 697] width 39 height 39
radio input "false"
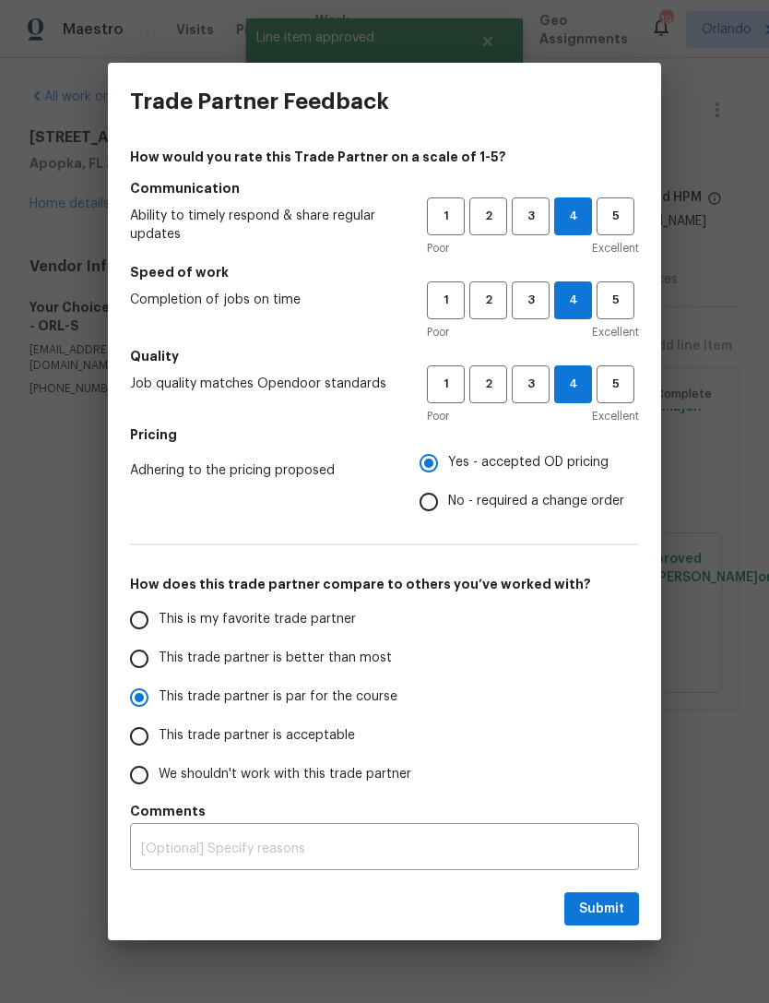
click at [362, 662] on span "This trade partner is better than most" at bounding box center [275, 657] width 233 height 19
click at [159, 662] on input "This trade partner is better than most" at bounding box center [139, 658] width 39 height 39
click at [603, 908] on span "Submit" at bounding box center [601, 909] width 45 height 23
radio input "true"
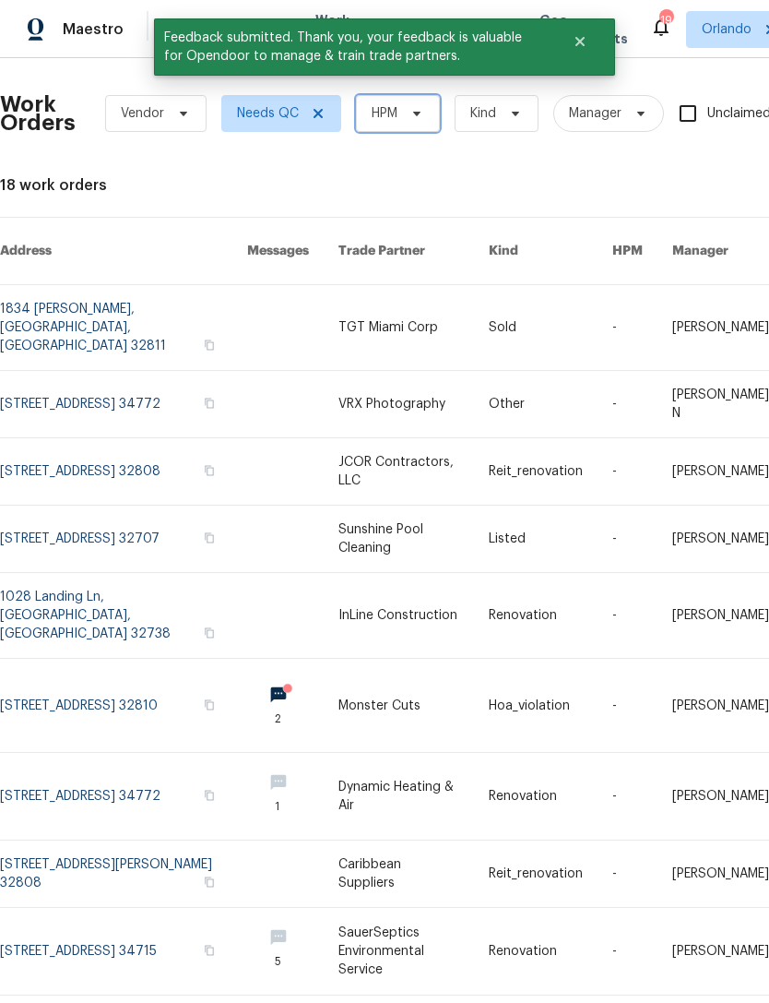
click at [418, 109] on icon at bounding box center [417, 113] width 15 height 15
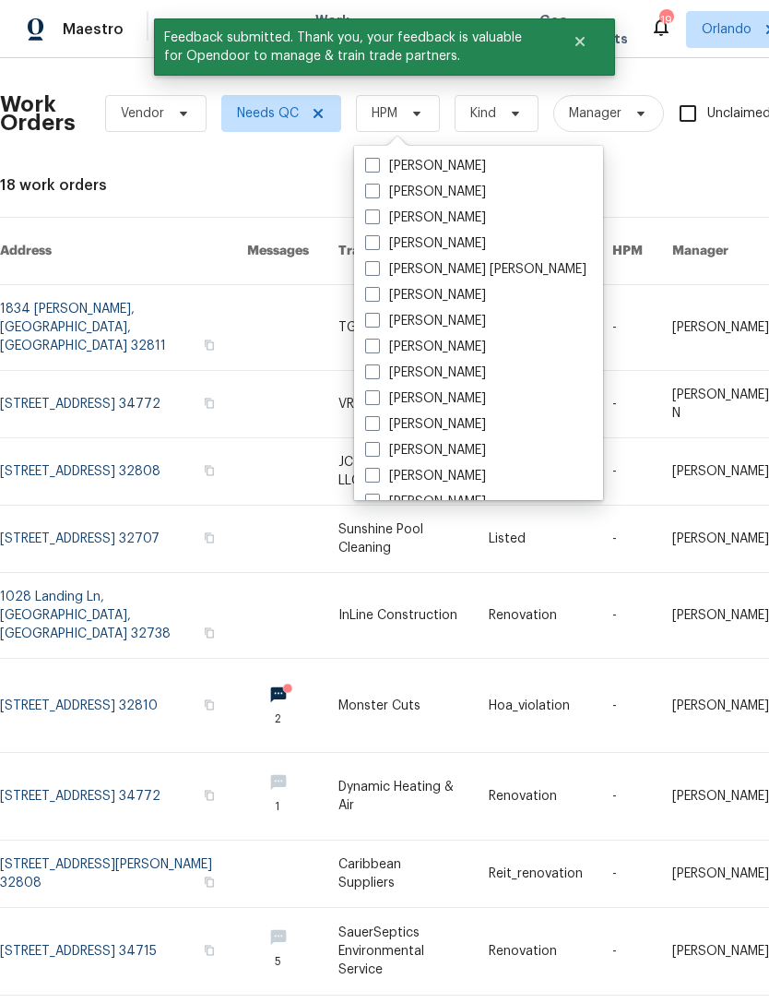
click at [369, 211] on span at bounding box center [372, 216] width 15 height 15
click at [369, 211] on input "[PERSON_NAME]" at bounding box center [371, 214] width 12 height 12
checkbox input "true"
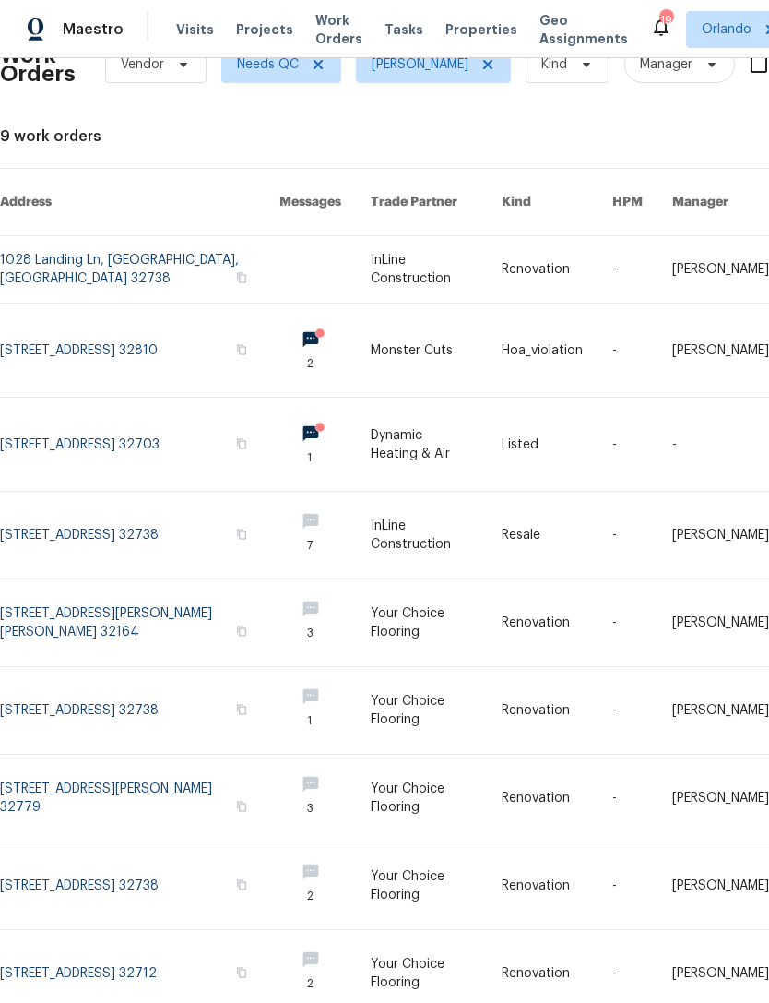
scroll to position [49, 0]
click at [425, 867] on link at bounding box center [436, 885] width 131 height 87
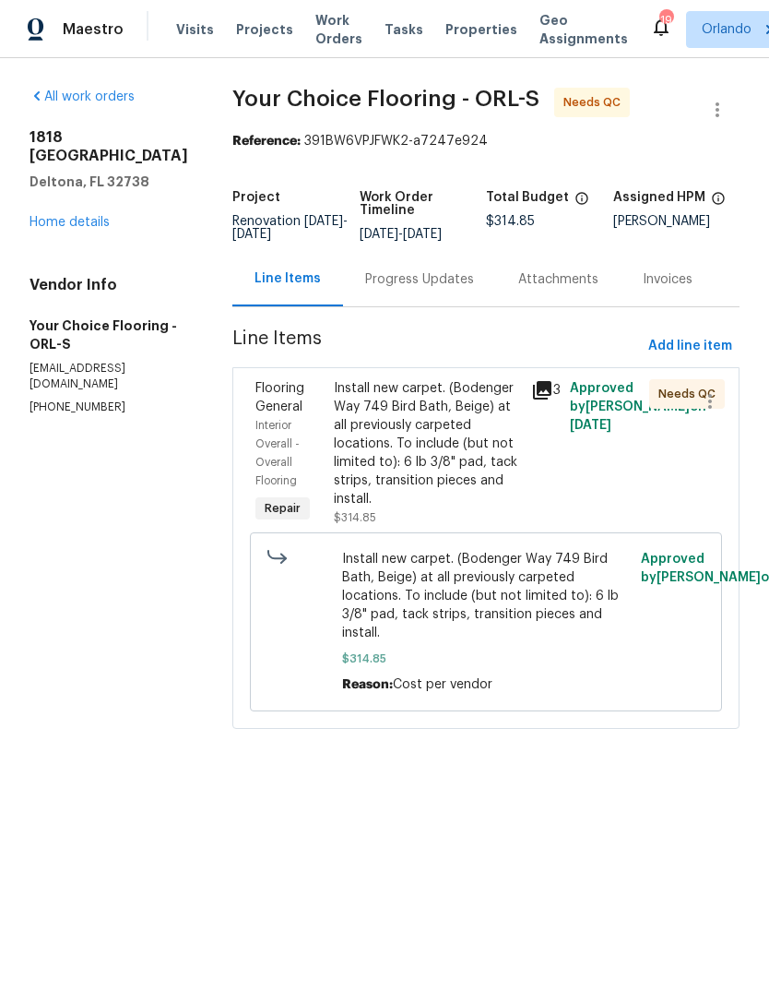
click at [476, 474] on div "Install new carpet. (Bodenger Way 749 Bird Bath, Beige) at all previously carpe…" at bounding box center [426, 443] width 185 height 129
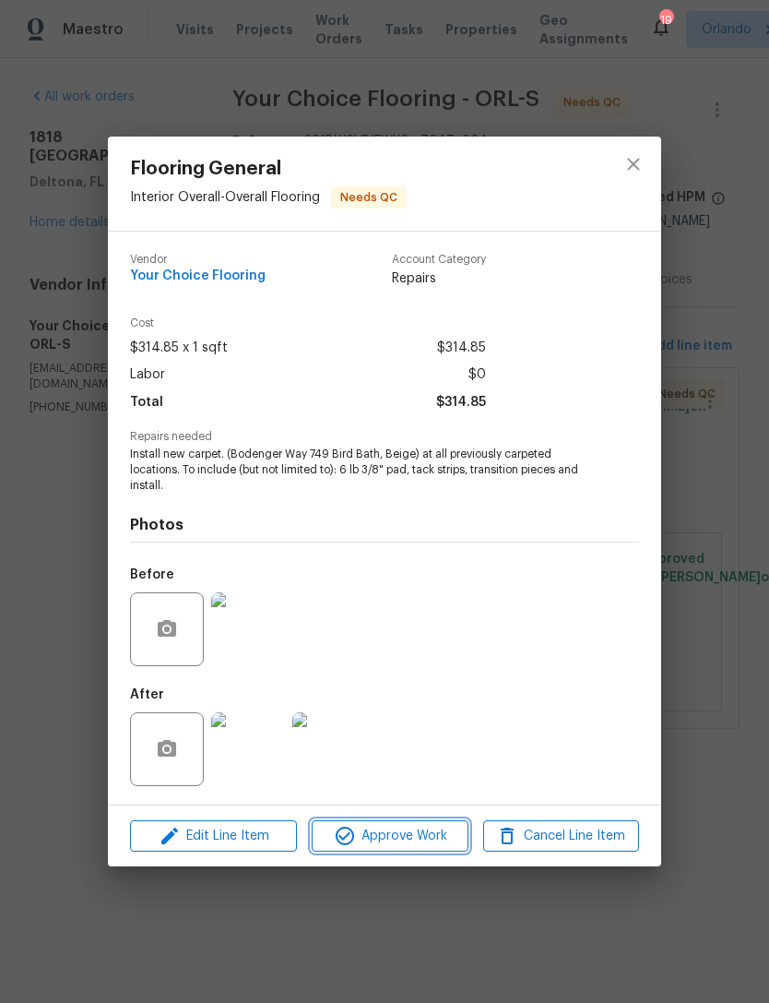
click at [419, 829] on span "Approve Work" at bounding box center [389, 836] width 145 height 23
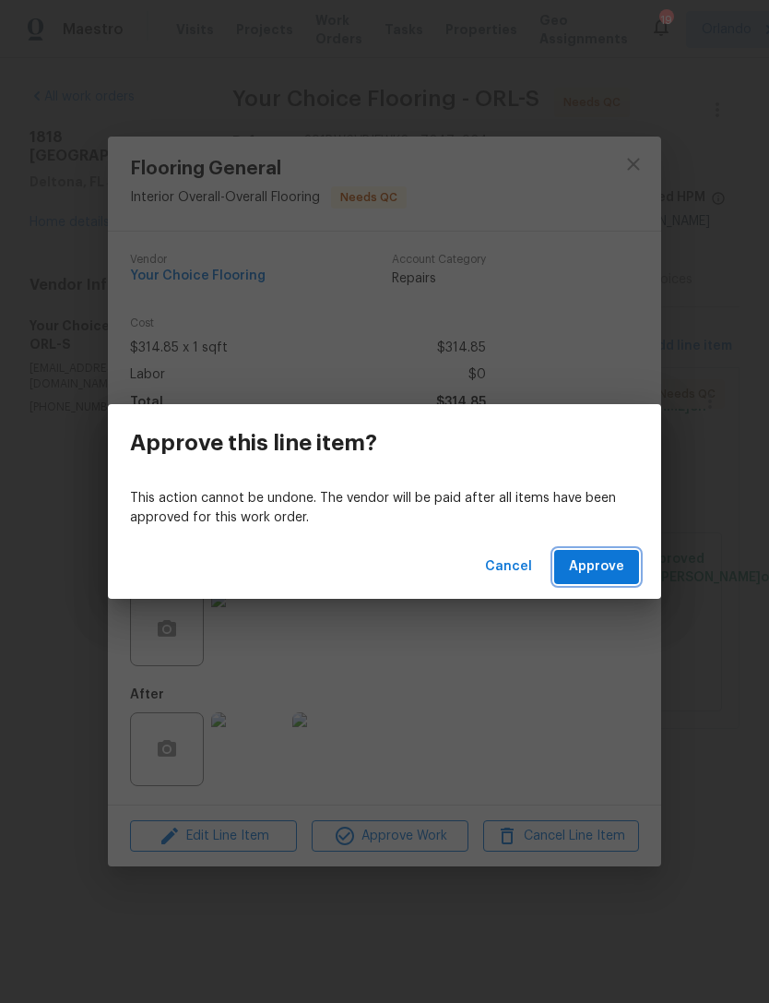
click at [600, 565] on span "Approve" at bounding box center [596, 566] width 55 height 23
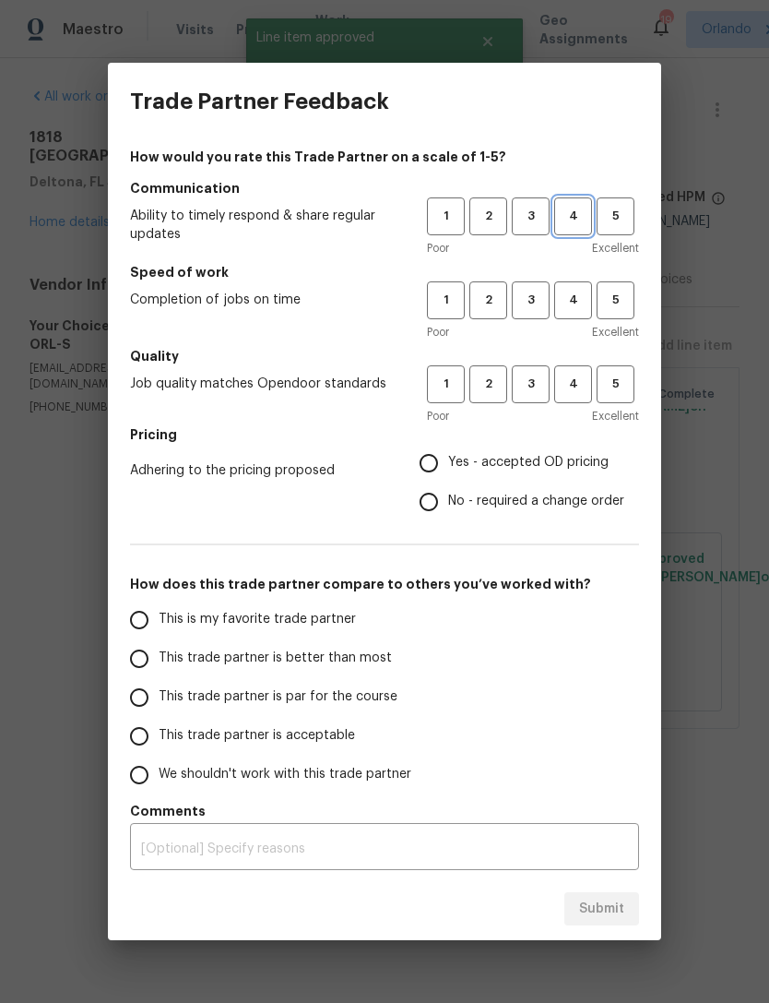
click at [572, 219] on span "4" at bounding box center [573, 216] width 34 height 21
click at [573, 302] on span "4" at bounding box center [573, 300] width 34 height 21
click at [575, 361] on h5 "Quality" at bounding box center [384, 356] width 509 height 18
click at [573, 390] on span "4" at bounding box center [573, 384] width 34 height 21
click at [588, 464] on span "Yes - accepted OD pricing" at bounding box center [528, 462] width 161 height 19
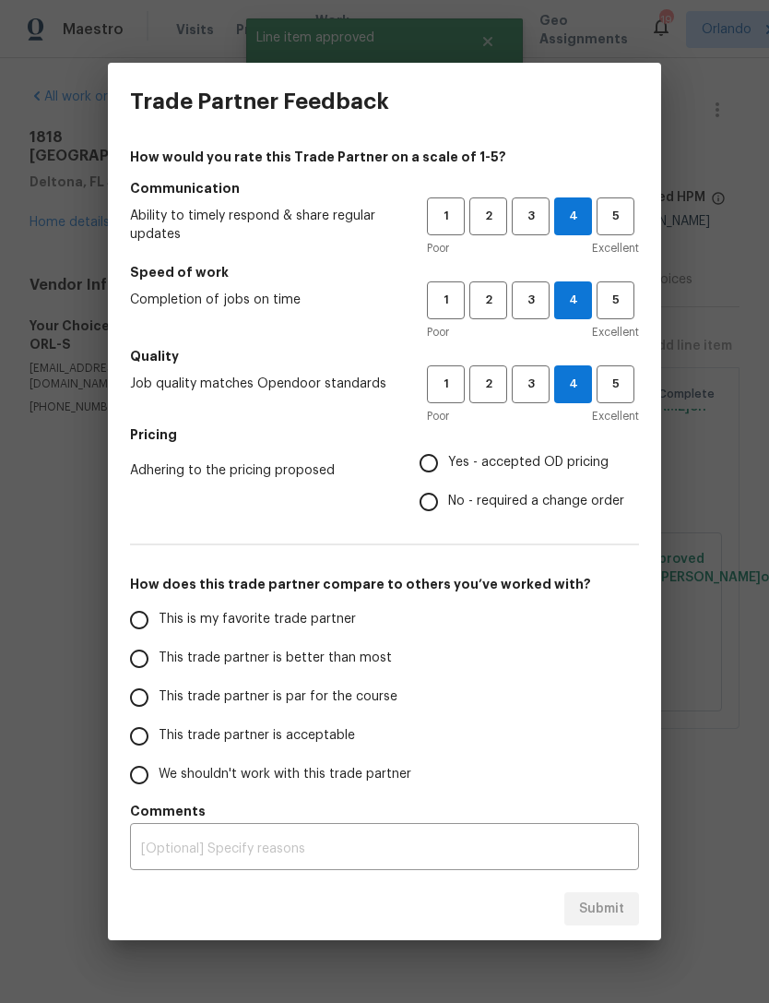
click at [448, 464] on input "Yes - accepted OD pricing" at bounding box center [429, 463] width 39 height 39
radio input "true"
click at [152, 652] on input "This trade partner is better than most" at bounding box center [139, 658] width 39 height 39
click at [613, 917] on span "Submit" at bounding box center [601, 909] width 45 height 23
radio input "true"
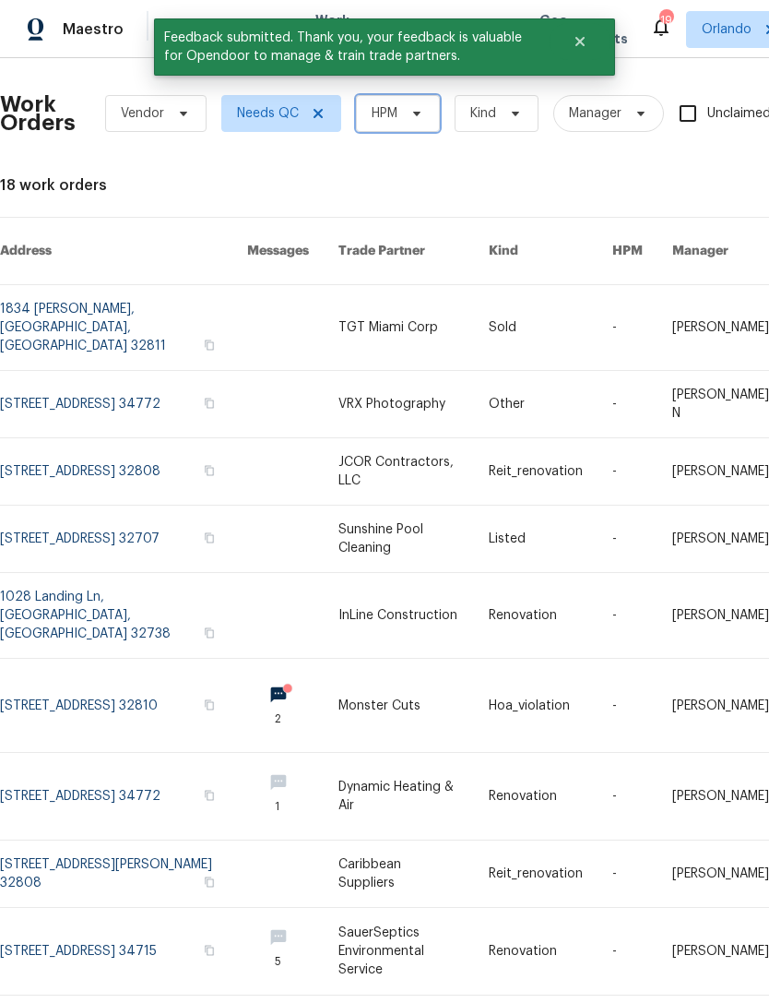
click at [415, 123] on span "HPM" at bounding box center [398, 113] width 84 height 37
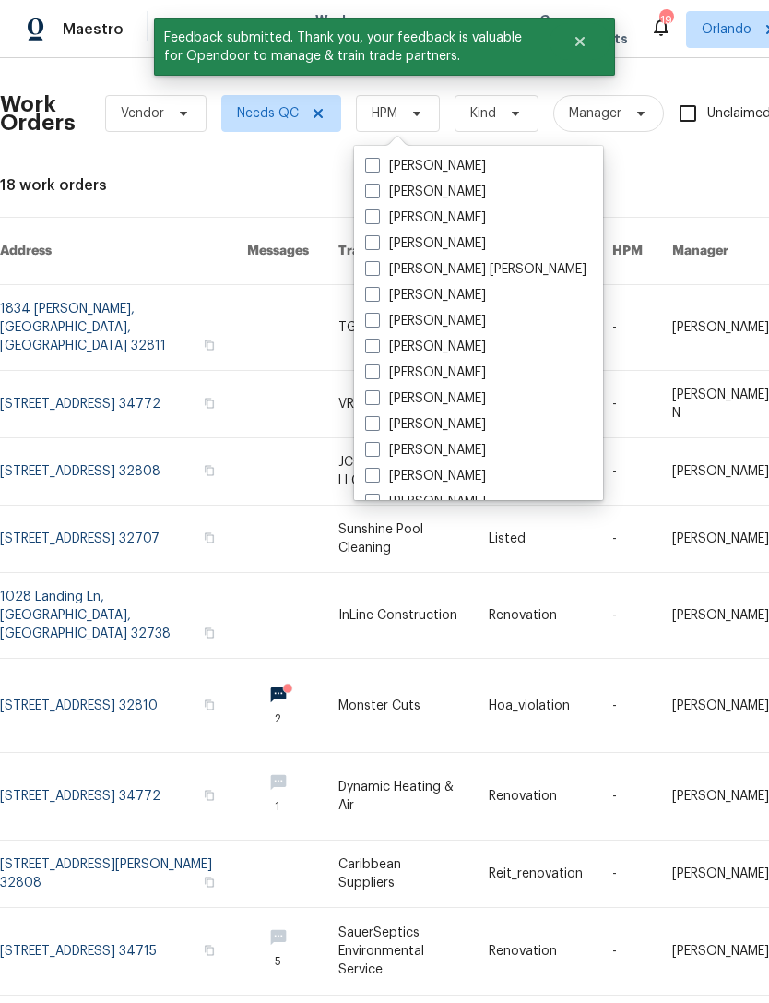
click at [369, 219] on span at bounding box center [372, 216] width 15 height 15
click at [369, 219] on input "[PERSON_NAME]" at bounding box center [371, 214] width 12 height 12
checkbox input "true"
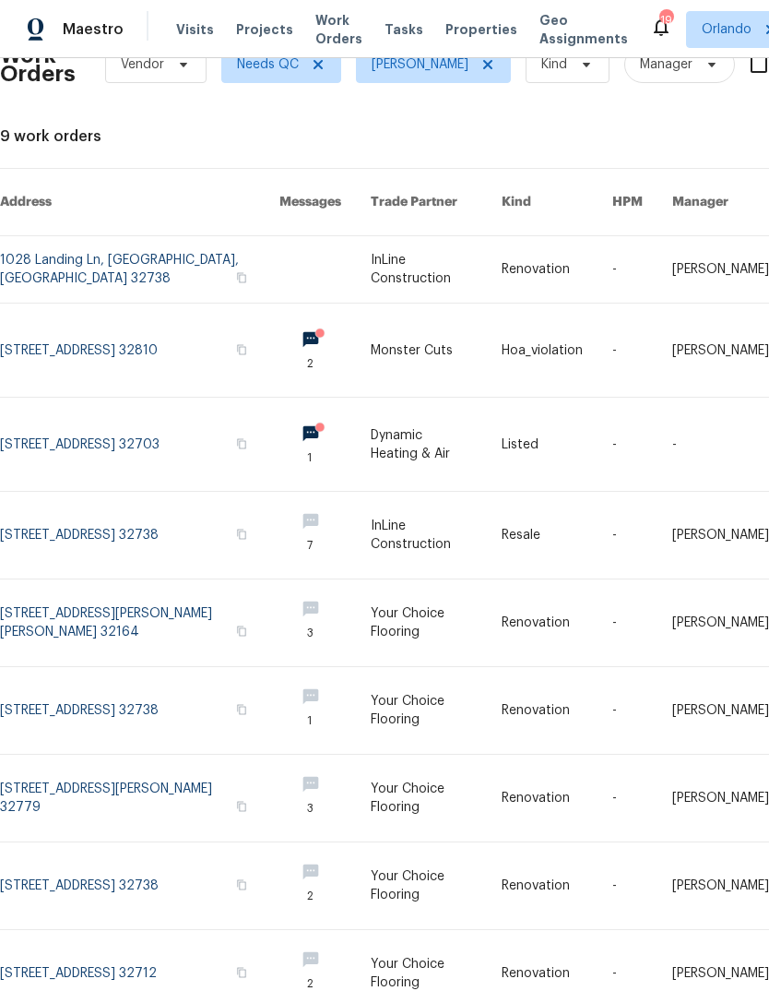
scroll to position [49, 0]
click at [405, 781] on link at bounding box center [436, 798] width 131 height 87
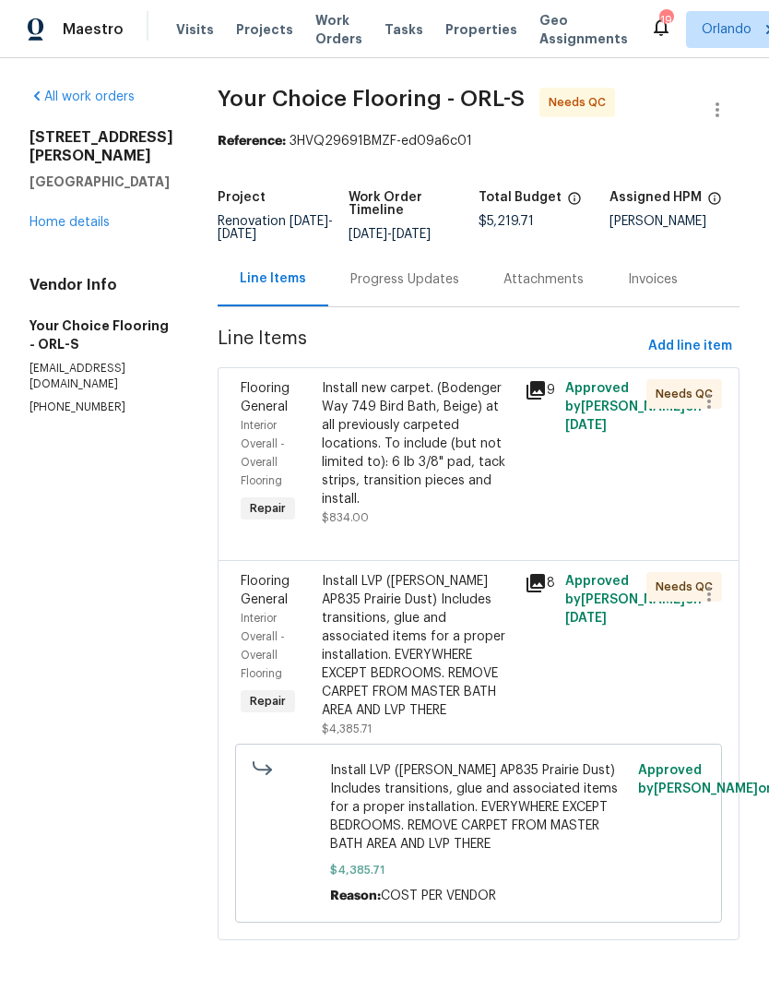
click at [485, 491] on div "Install new carpet. (Bodenger Way 749 Bird Bath, Beige) at all previously carpe…" at bounding box center [418, 443] width 192 height 129
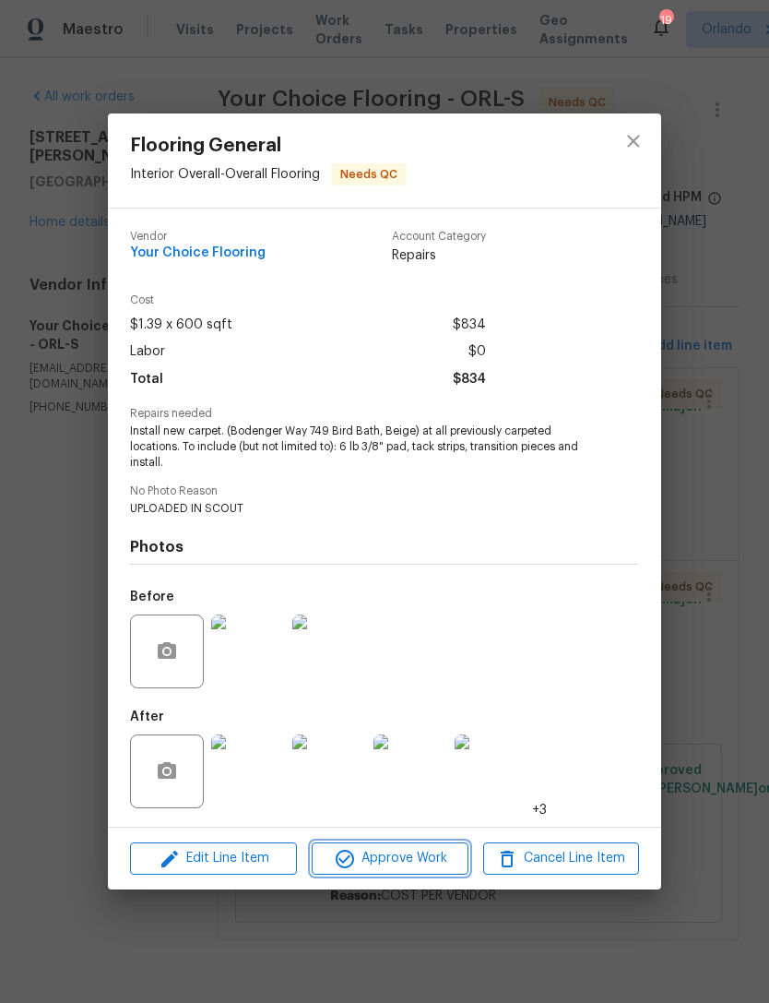
click at [422, 862] on span "Approve Work" at bounding box center [389, 858] width 145 height 23
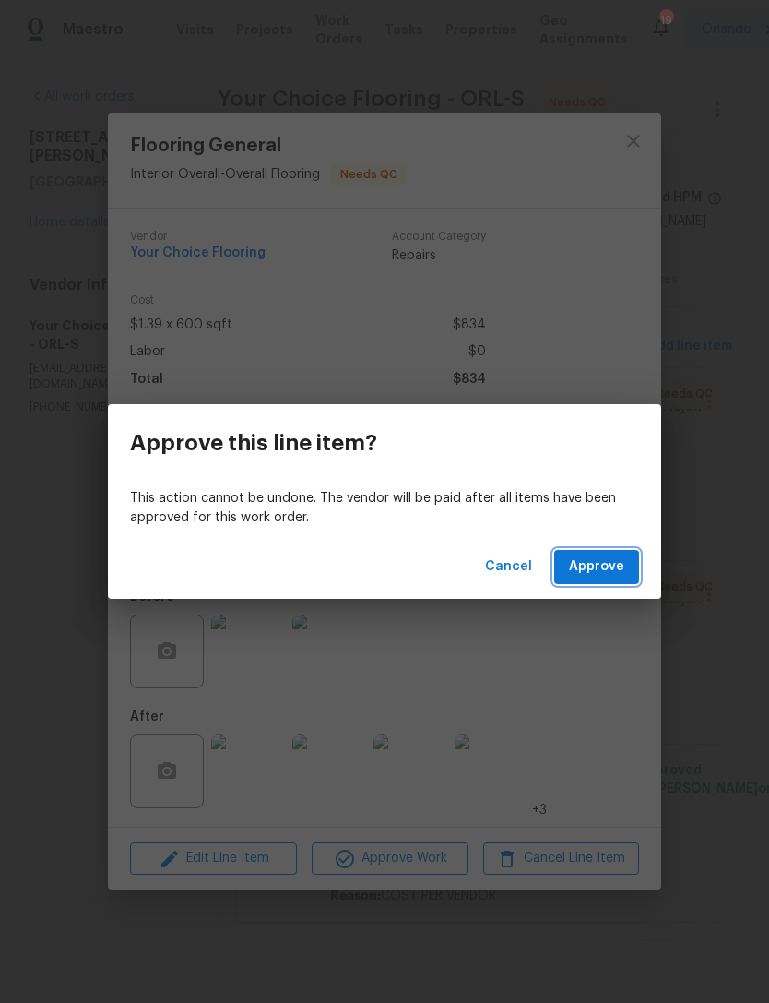
click at [604, 565] on span "Approve" at bounding box center [596, 566] width 55 height 23
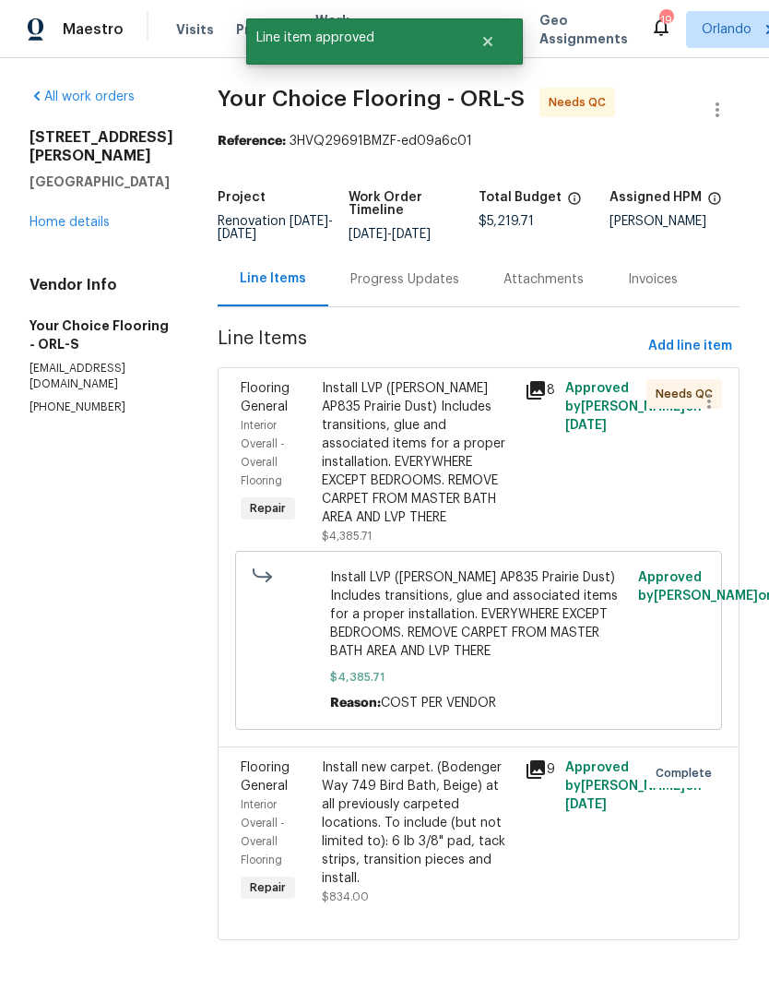
click at [458, 506] on div "Install LVP (Knighton AP835 Prairie Dust) Includes transitions, glue and associ…" at bounding box center [418, 453] width 192 height 148
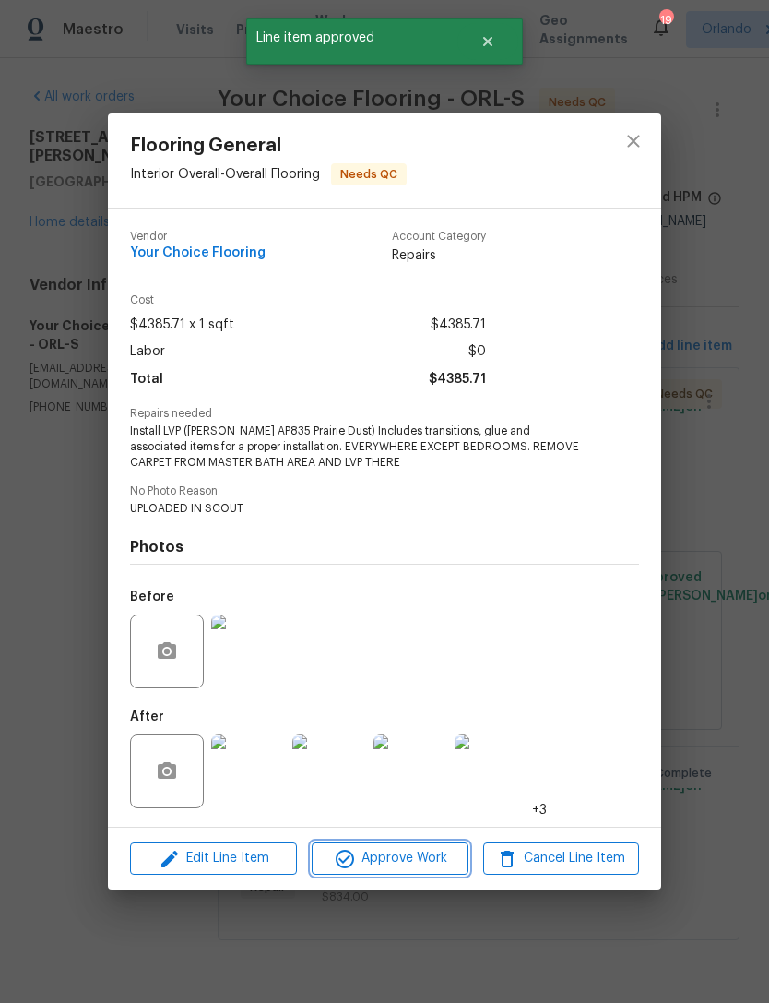
click at [421, 868] on span "Approve Work" at bounding box center [389, 858] width 145 height 23
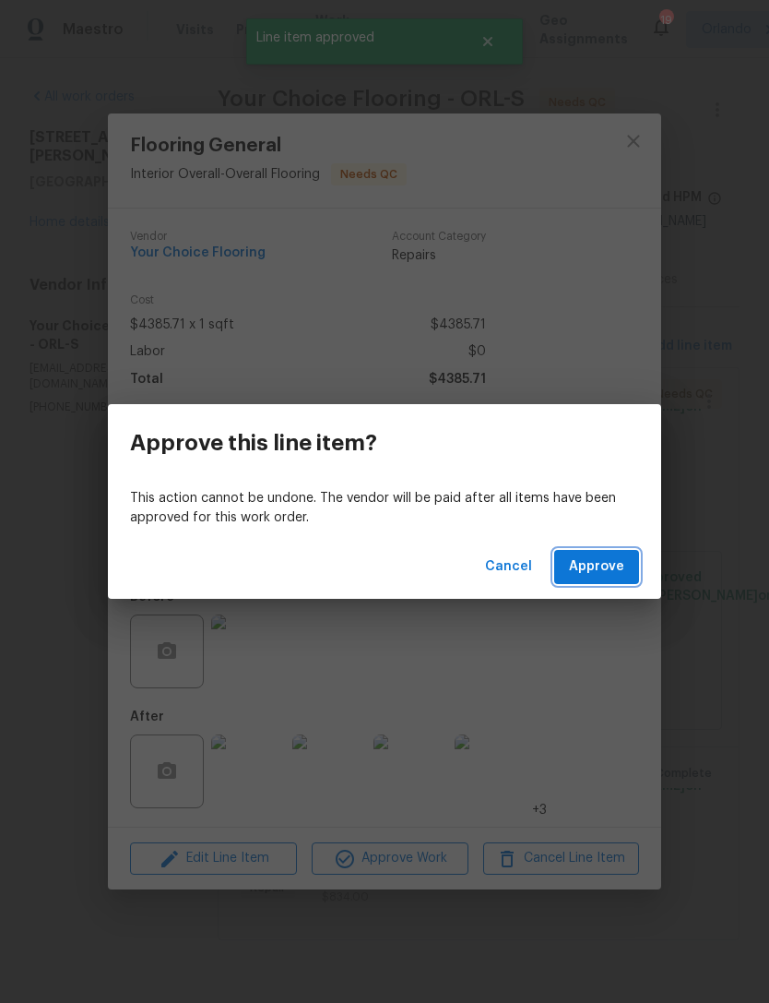
click at [601, 575] on span "Approve" at bounding box center [596, 566] width 55 height 23
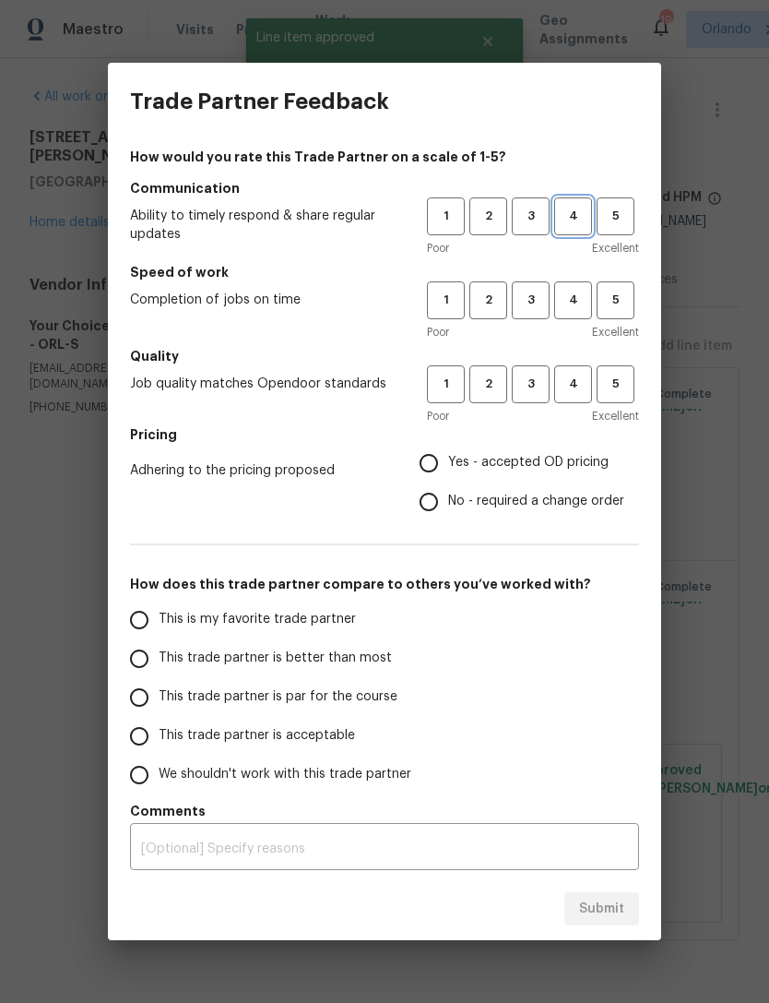
click at [584, 214] on span "4" at bounding box center [573, 216] width 34 height 21
click at [581, 307] on span "4" at bounding box center [573, 300] width 34 height 21
click at [579, 386] on span "4" at bounding box center [573, 384] width 34 height 21
click at [572, 461] on span "Yes - accepted OD pricing" at bounding box center [528, 462] width 161 height 19
click at [448, 461] on input "Yes - accepted OD pricing" at bounding box center [429, 463] width 39 height 39
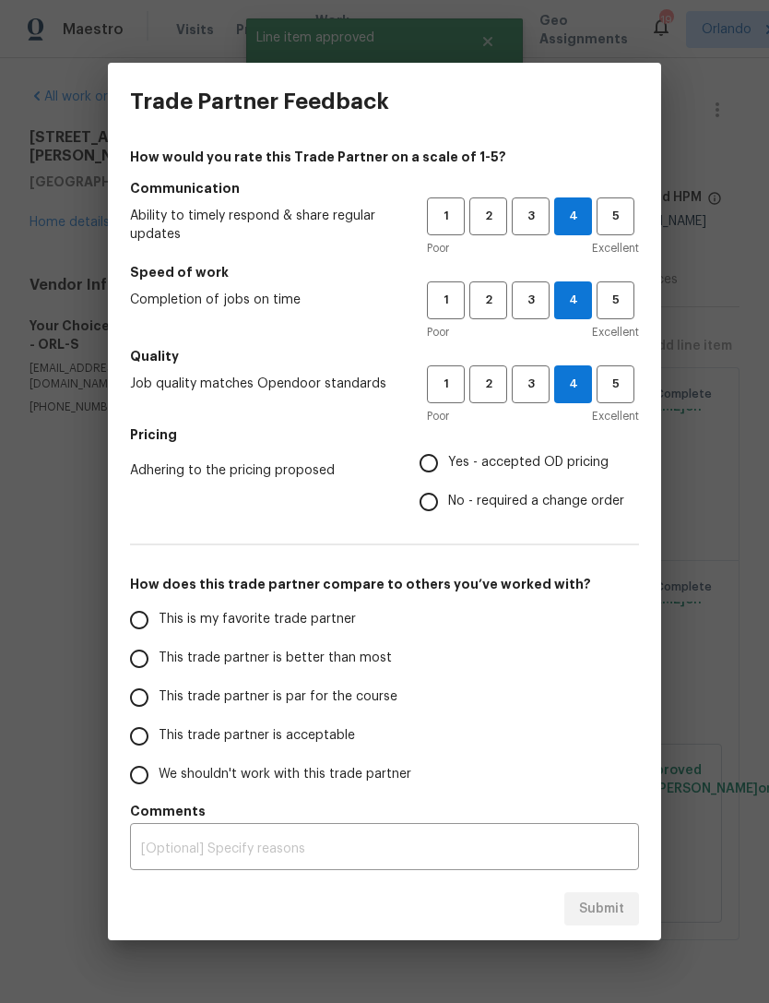
radio input "true"
click at [129, 665] on input "This trade partner is better than most" at bounding box center [139, 658] width 39 height 39
click at [628, 905] on button "Submit" at bounding box center [602, 909] width 75 height 34
radio input "true"
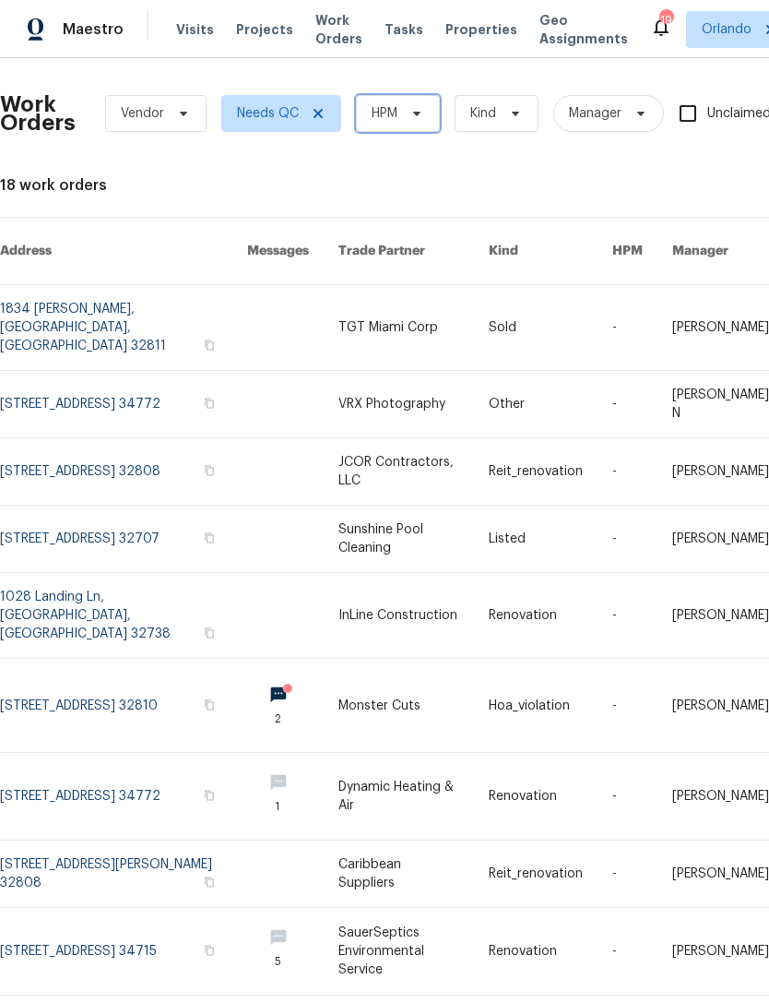
click at [421, 109] on icon at bounding box center [417, 113] width 15 height 15
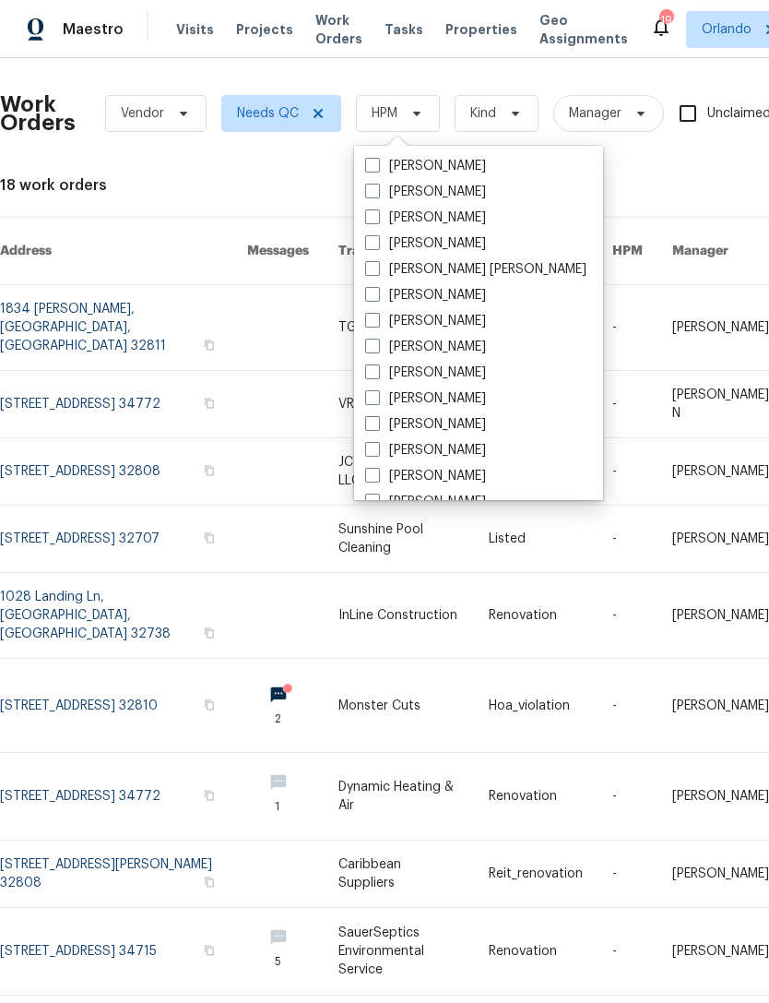
click at [371, 220] on span at bounding box center [372, 216] width 15 height 15
click at [371, 220] on input "[PERSON_NAME]" at bounding box center [371, 214] width 12 height 12
checkbox input "true"
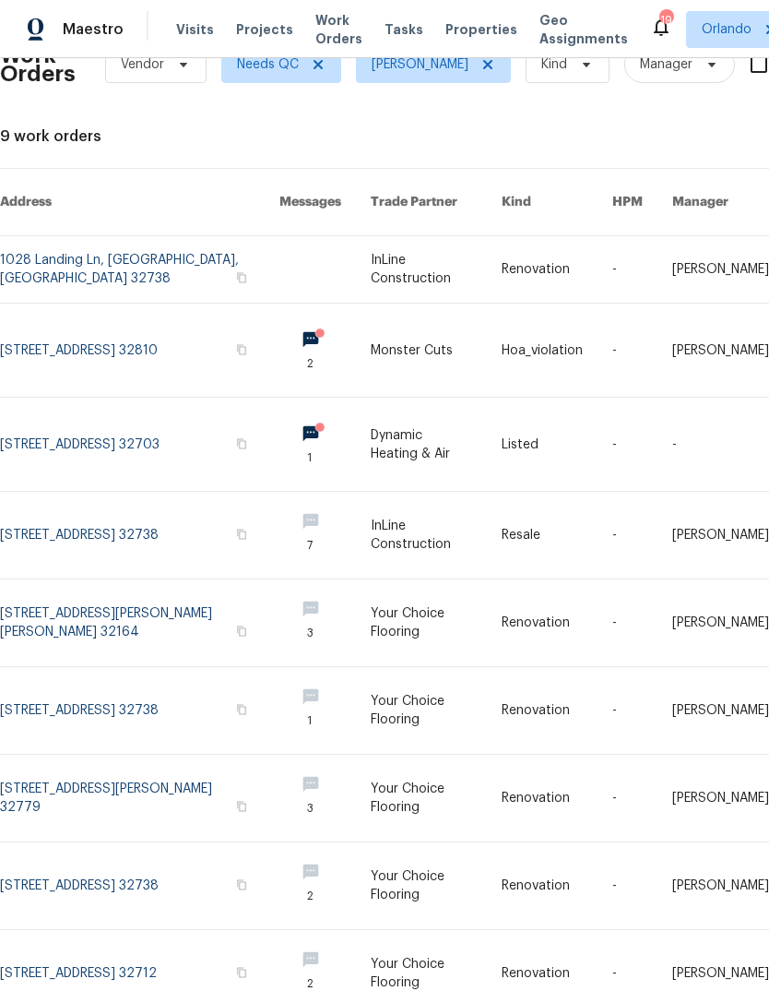
scroll to position [49, 0]
click at [404, 702] on link at bounding box center [436, 710] width 131 height 87
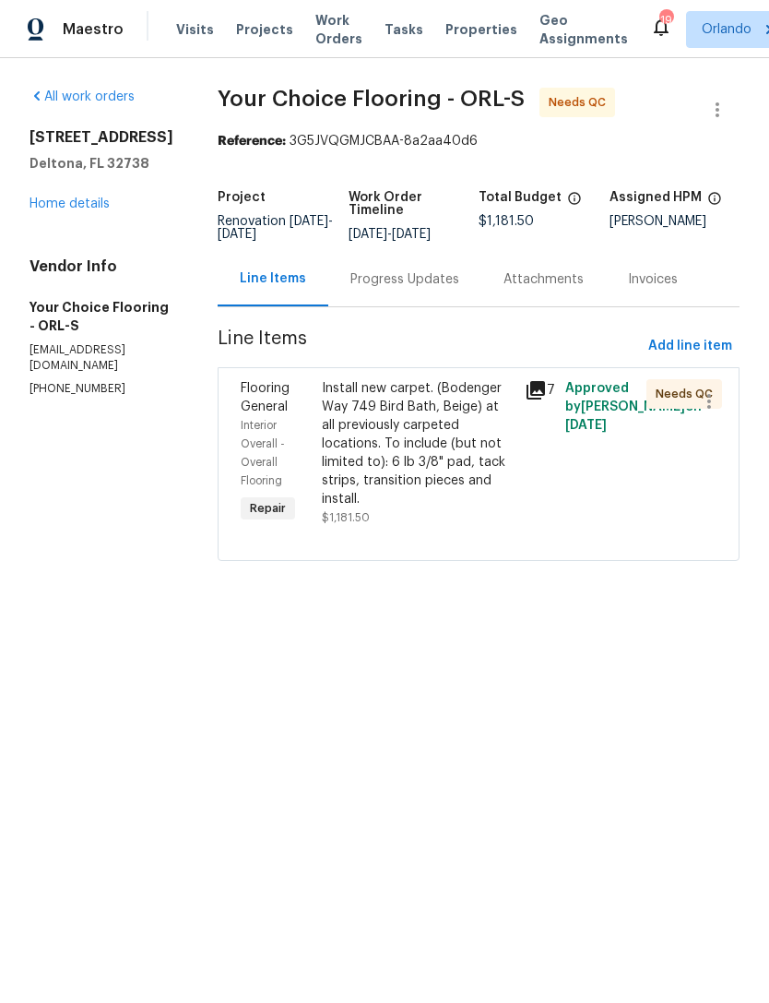
click at [441, 464] on div "Install new carpet. (Bodenger Way 749 Bird Bath, Beige) at all previously carpe…" at bounding box center [418, 443] width 192 height 129
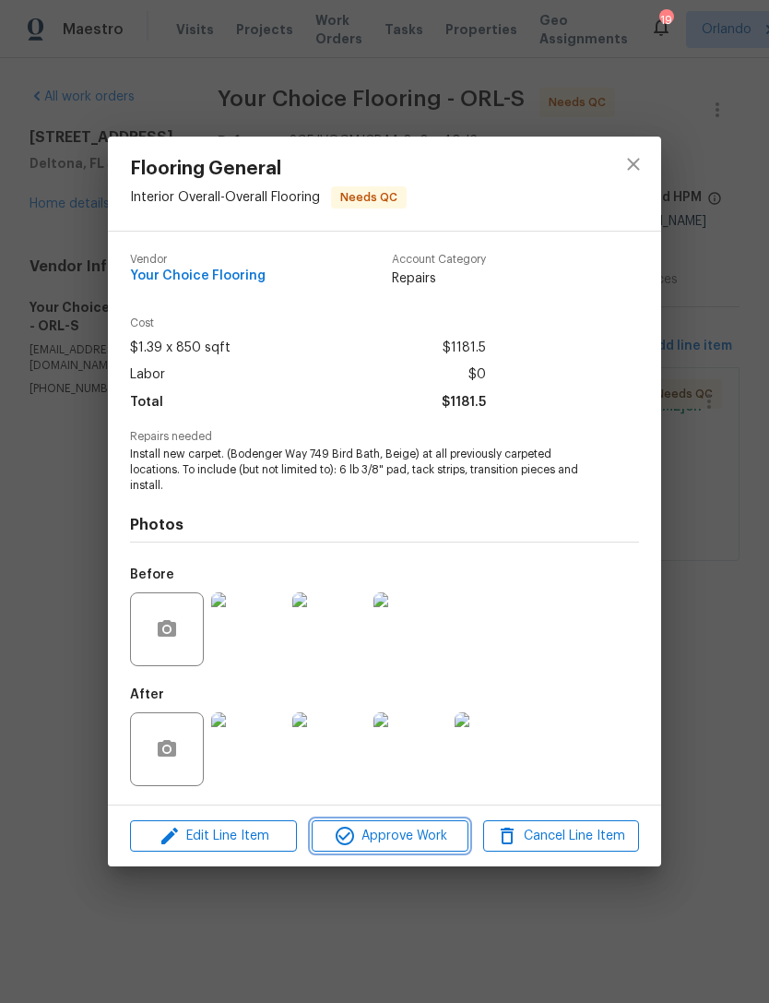
click at [421, 839] on span "Approve Work" at bounding box center [389, 836] width 145 height 23
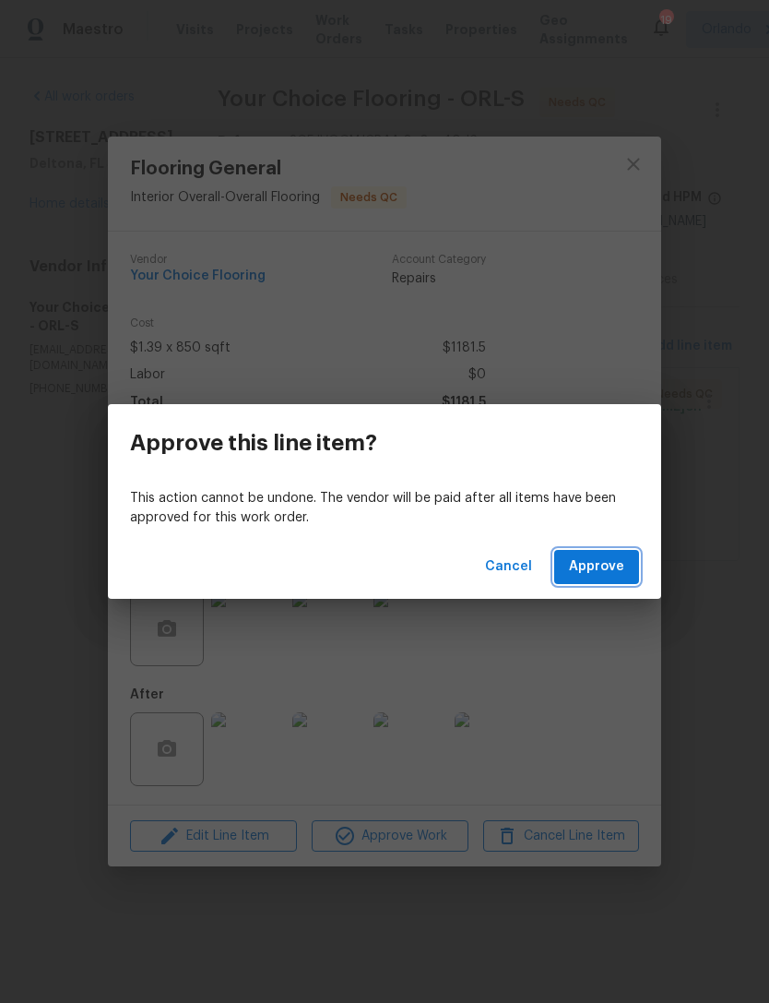
click at [613, 569] on span "Approve" at bounding box center [596, 566] width 55 height 23
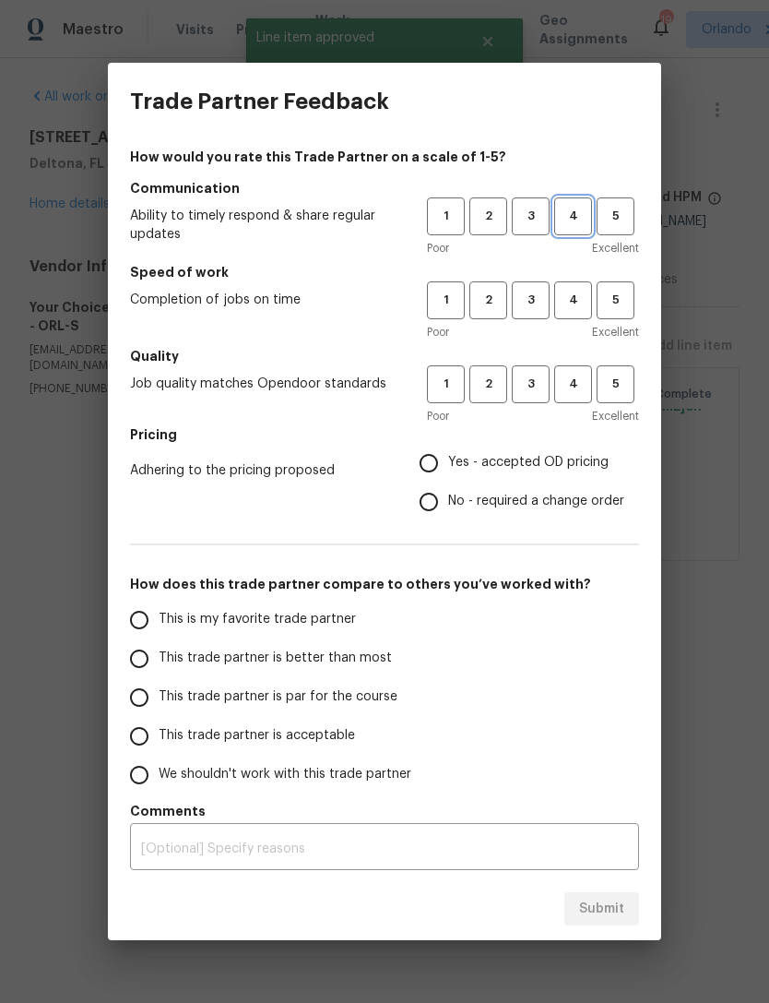
click at [573, 233] on button "4" at bounding box center [573, 216] width 38 height 38
click at [571, 303] on span "4" at bounding box center [573, 300] width 34 height 21
click at [581, 388] on span "4" at bounding box center [573, 384] width 34 height 21
click at [567, 462] on span "Yes - accepted OD pricing" at bounding box center [528, 462] width 161 height 19
click at [448, 462] on input "Yes - accepted OD pricing" at bounding box center [429, 463] width 39 height 39
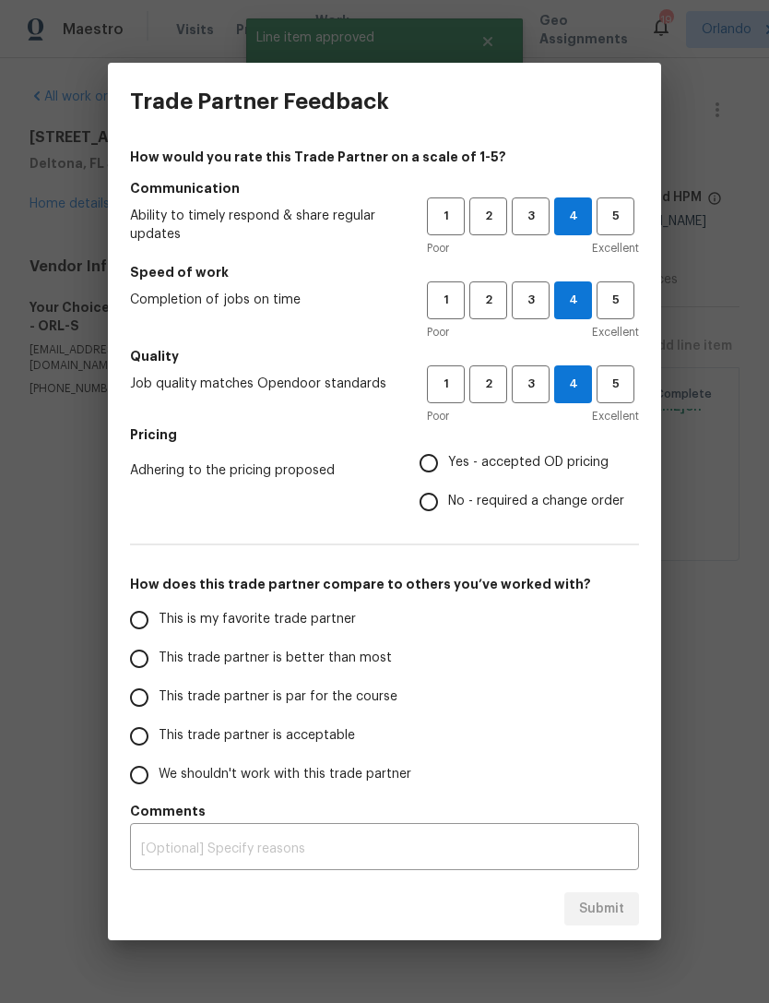
radio input "true"
click at [364, 669] on label "This trade partner is better than most" at bounding box center [265, 658] width 291 height 39
click at [159, 669] on input "This trade partner is better than most" at bounding box center [139, 658] width 39 height 39
click at [617, 918] on span "Submit" at bounding box center [601, 909] width 45 height 23
radio input "true"
